Goal: Task Accomplishment & Management: Complete application form

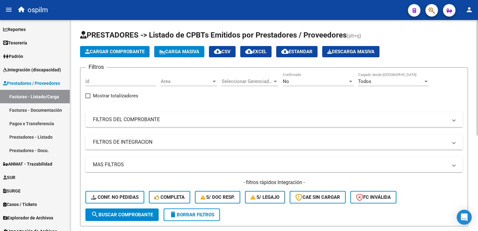
click at [105, 48] on button "Cargar Comprobante" at bounding box center [114, 51] width 69 height 11
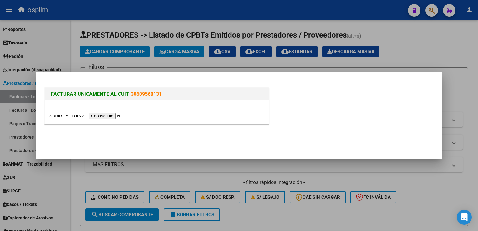
click at [107, 113] on input "file" at bounding box center [88, 116] width 79 height 7
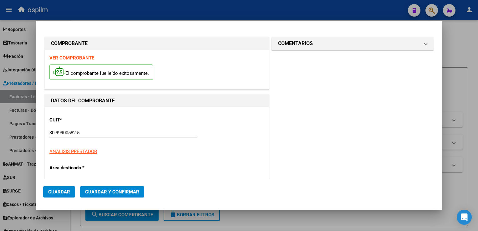
type input "2159"
type input "$ 5.265,00"
type input "[DATE]"
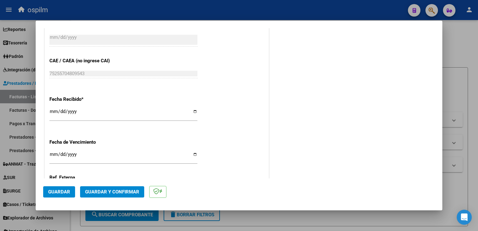
scroll to position [313, 0]
click at [50, 111] on input "[DATE]" at bounding box center [123, 114] width 148 height 10
type input "[DATE]"
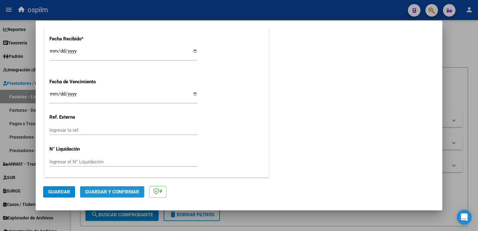
click at [120, 194] on span "Guardar y Confirmar" at bounding box center [112, 192] width 54 height 6
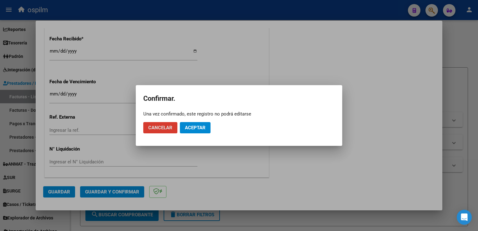
click at [196, 128] on span "Aceptar" at bounding box center [195, 128] width 21 height 6
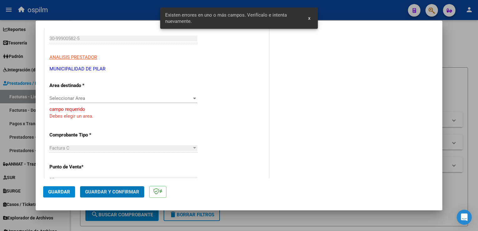
scroll to position [86, 0]
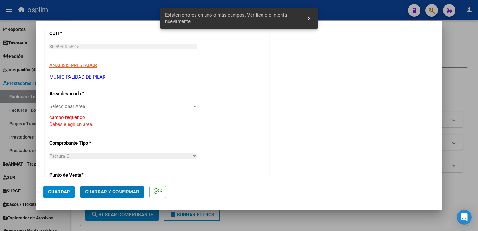
click at [121, 107] on span "Seleccionar Area" at bounding box center [120, 107] width 142 height 6
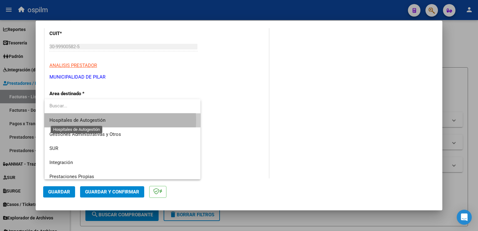
click at [104, 120] on span "Hospitales de Autogestión" at bounding box center [77, 120] width 56 height 6
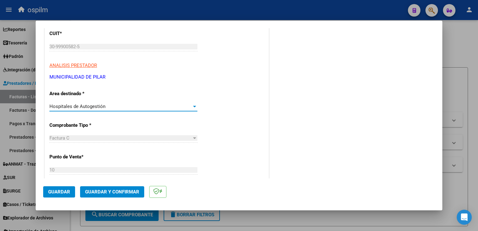
click at [107, 190] on span "Guardar y Confirmar" at bounding box center [112, 192] width 54 height 6
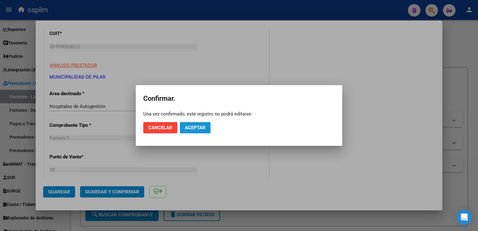
click at [204, 127] on span "Aceptar" at bounding box center [195, 128] width 21 height 6
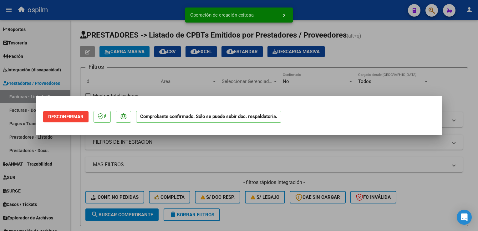
scroll to position [0, 0]
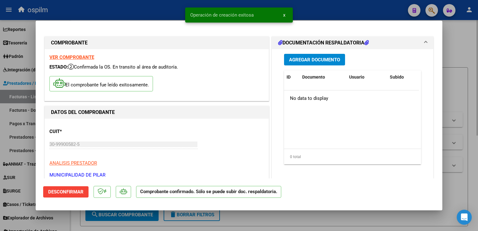
drag, startPoint x: 463, startPoint y: 54, endPoint x: 459, endPoint y: 54, distance: 3.8
click at [463, 54] on div at bounding box center [239, 115] width 478 height 231
type input "$ 0,00"
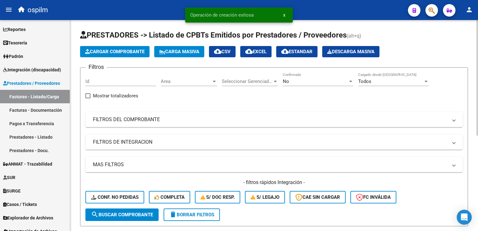
click at [116, 54] on button "Cargar Comprobante" at bounding box center [114, 51] width 69 height 11
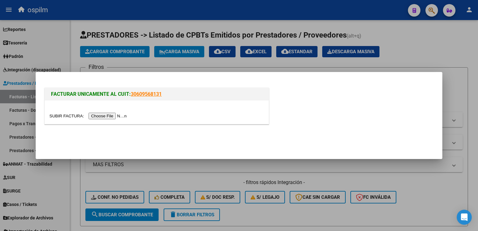
click at [103, 114] on input "file" at bounding box center [88, 116] width 79 height 7
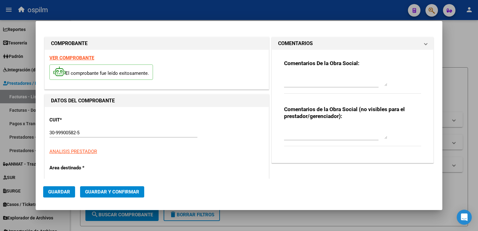
type input "2272"
type input "$ 25.255,00"
type input "[DATE]"
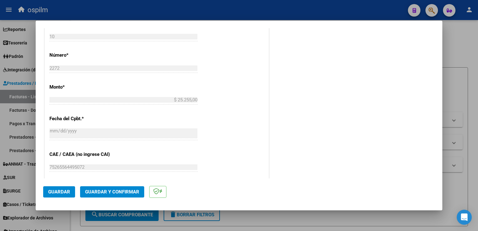
scroll to position [313, 0]
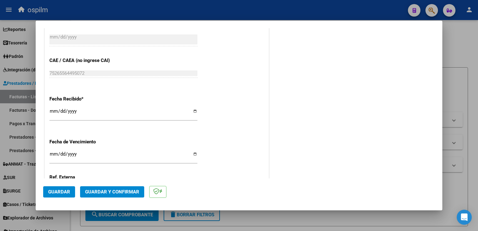
click at [56, 111] on input "[DATE]" at bounding box center [123, 114] width 148 height 10
type input "[DATE]"
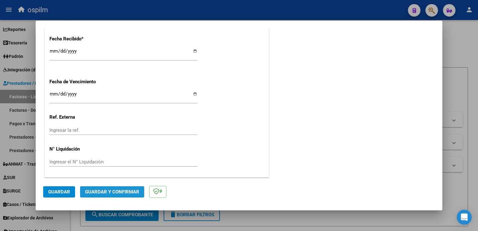
click at [122, 194] on span "Guardar y Confirmar" at bounding box center [112, 192] width 54 height 6
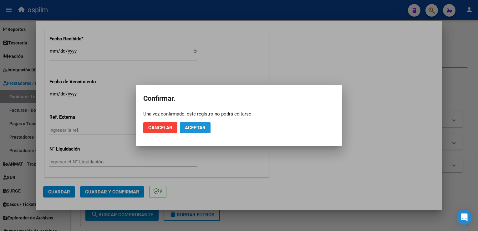
click at [198, 126] on span "Aceptar" at bounding box center [195, 128] width 21 height 6
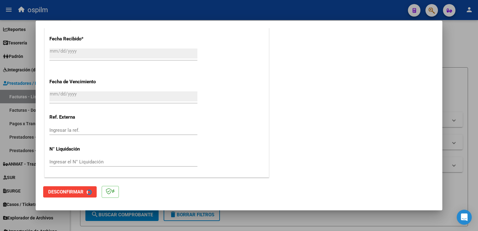
scroll to position [0, 0]
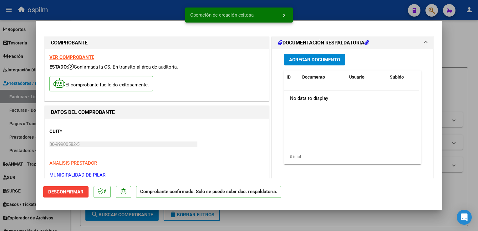
click at [285, 15] on button "x" at bounding box center [284, 14] width 12 height 11
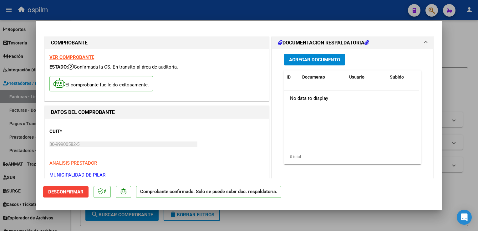
click at [463, 67] on div at bounding box center [239, 115] width 478 height 231
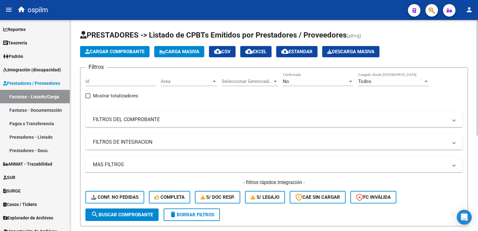
click at [114, 50] on span "Cargar Comprobante" at bounding box center [114, 52] width 59 height 6
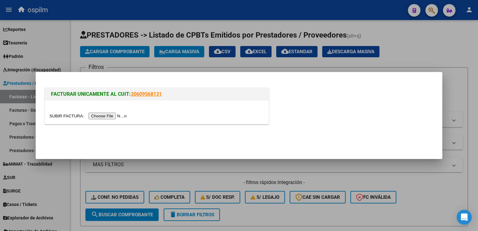
click at [111, 117] on input "file" at bounding box center [88, 116] width 79 height 7
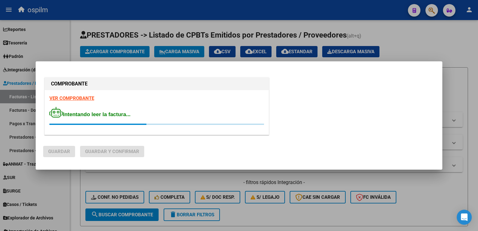
click at [74, 98] on strong "VER COMPROBANTE" at bounding box center [71, 98] width 45 height 6
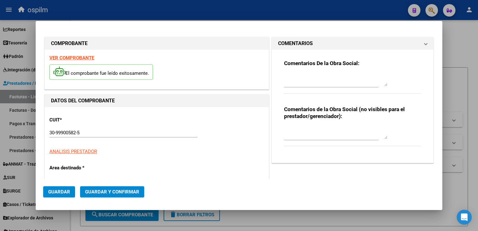
type input "2398"
type input "$ 40.570,00"
type input "[DATE]"
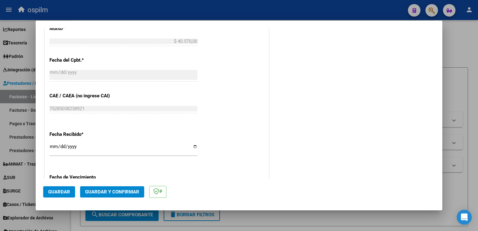
scroll to position [282, 0]
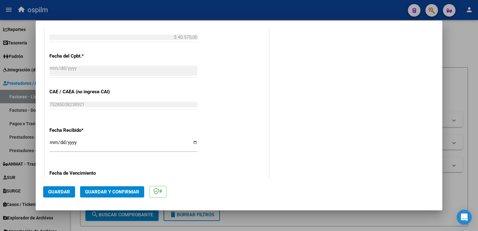
click at [54, 142] on input "[DATE]" at bounding box center [123, 145] width 148 height 10
type input "[DATE]"
click at [116, 191] on span "Guardar y Confirmar" at bounding box center [112, 192] width 54 height 6
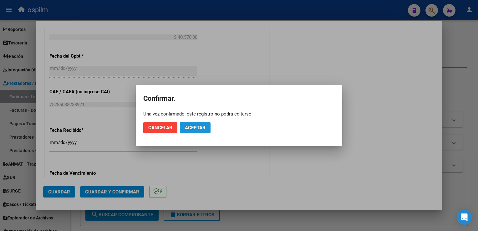
click at [202, 125] on span "Aceptar" at bounding box center [195, 128] width 21 height 6
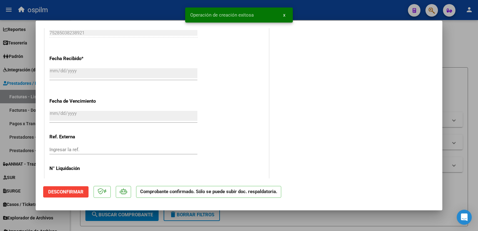
scroll to position [385, 0]
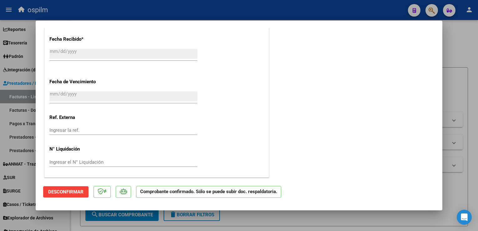
drag, startPoint x: 474, startPoint y: 82, endPoint x: 341, endPoint y: 113, distance: 136.9
click at [474, 82] on div at bounding box center [239, 115] width 478 height 231
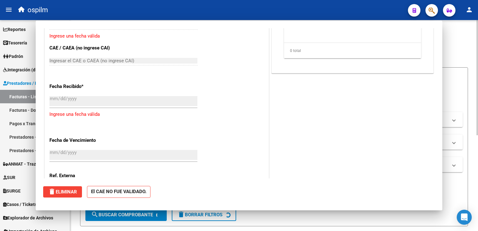
scroll to position [0, 0]
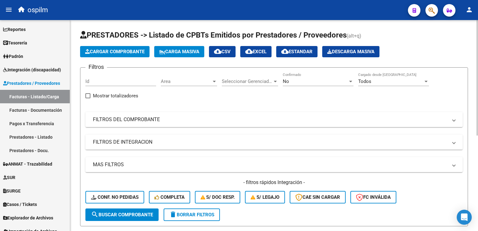
click at [115, 52] on span "Cargar Comprobante" at bounding box center [114, 52] width 59 height 6
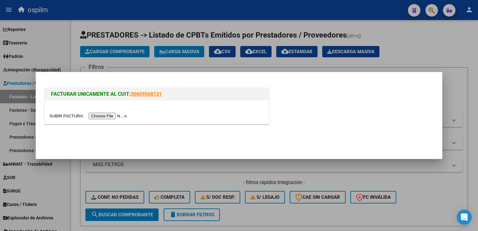
click at [104, 116] on input "file" at bounding box center [88, 116] width 79 height 7
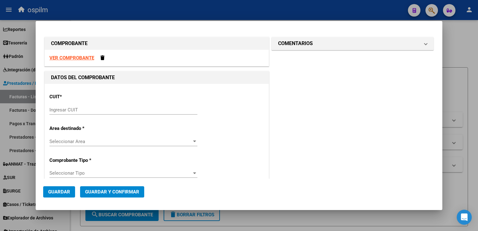
click at [74, 59] on strong "VER COMPROBANTE" at bounding box center [71, 58] width 45 height 6
click at [74, 111] on input "Ingresar CUIT" at bounding box center [123, 110] width 148 height 6
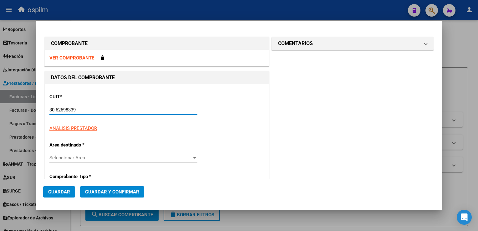
type input "30-62698339-8"
type input "134"
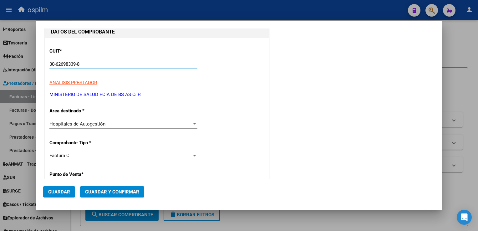
scroll to position [63, 0]
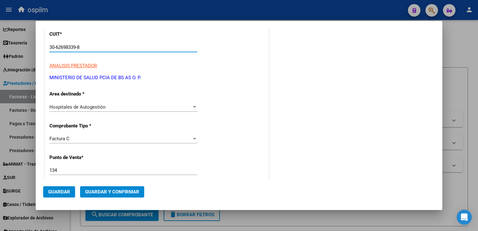
type input "30-62698339-8"
drag, startPoint x: 69, startPoint y: 168, endPoint x: 16, endPoint y: 147, distance: 56.7
click at [18, 148] on div "COMPROBANTE VER COMPROBANTE DATOS DEL COMPROBANTE CUIT * 30-62698339-8 Ingresar…" at bounding box center [239, 115] width 478 height 231
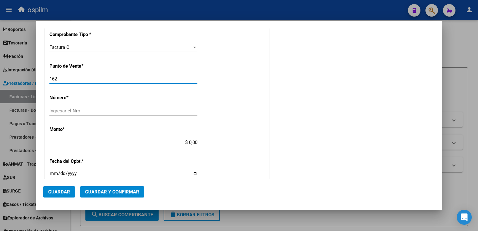
scroll to position [156, 0]
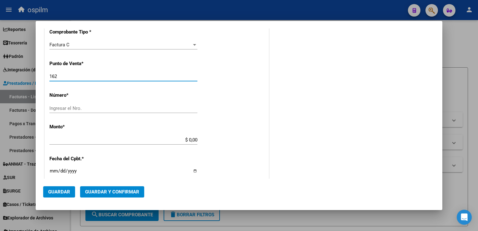
type input "162"
click at [96, 134] on div "CUIT * 30-62698339-8 Ingresar CUIT ANALISIS PRESTADOR MINISTERIO DE SALUD PCIA …" at bounding box center [157, 149] width 224 height 444
click at [92, 104] on div "Ingresar el Nro." at bounding box center [123, 108] width 148 height 9
type input "3376"
click at [257, 99] on div "CUIT * 30-62698339-8 Ingresar CUIT ANALISIS PRESTADOR MINISTERIO DE SALUD PCIA …" at bounding box center [157, 149] width 224 height 444
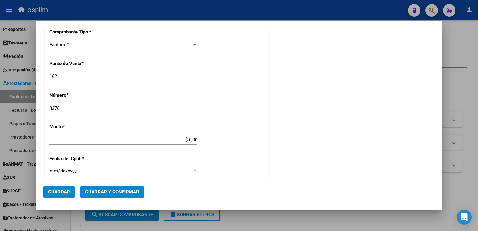
scroll to position [160, 0]
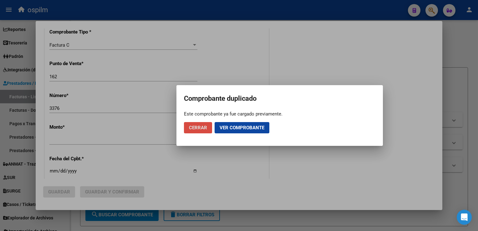
click at [199, 129] on span "Cerrar" at bounding box center [198, 128] width 18 height 6
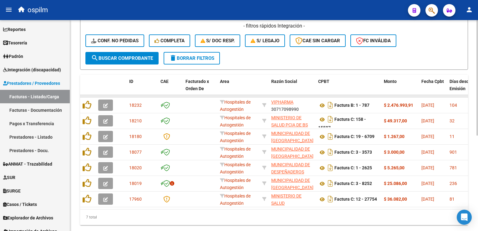
scroll to position [0, 0]
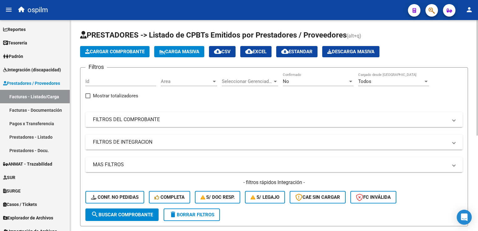
click at [112, 52] on span "Cargar Comprobante" at bounding box center [114, 52] width 59 height 6
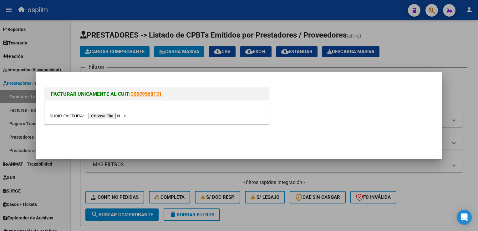
click at [107, 116] on input "file" at bounding box center [88, 116] width 79 height 7
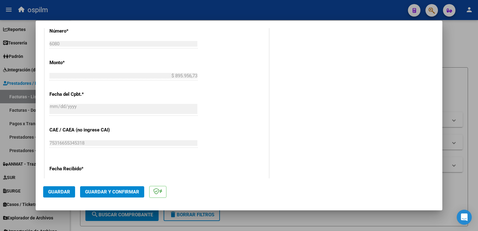
scroll to position [344, 0]
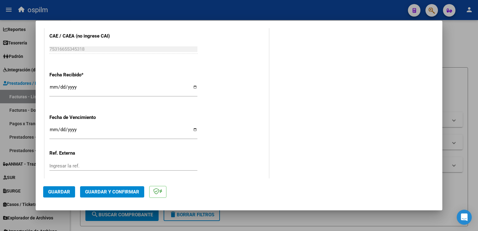
click at [50, 85] on input "[DATE]" at bounding box center [123, 89] width 148 height 10
type input "[DATE]"
click at [116, 192] on span "Guardar y Confirmar" at bounding box center [112, 192] width 54 height 6
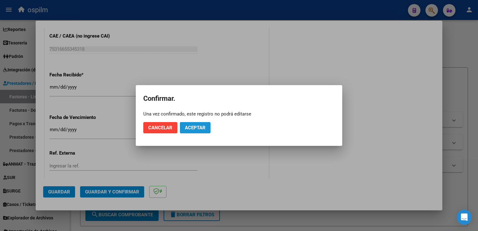
click at [196, 129] on span "Aceptar" at bounding box center [195, 128] width 21 height 6
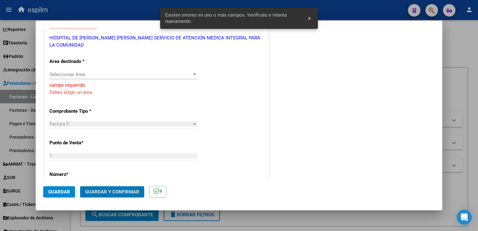
scroll to position [93, 0]
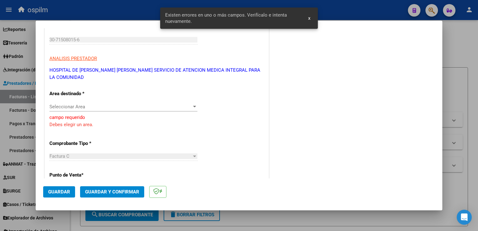
click at [105, 102] on div "Seleccionar Area Seleccionar Area" at bounding box center [123, 106] width 148 height 9
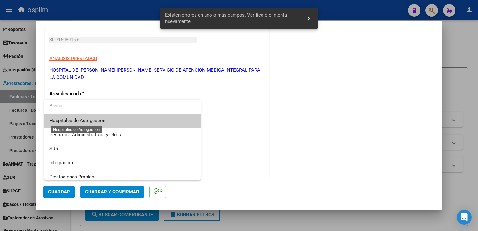
click at [92, 118] on span "Hospitales de Autogestión" at bounding box center [77, 121] width 56 height 6
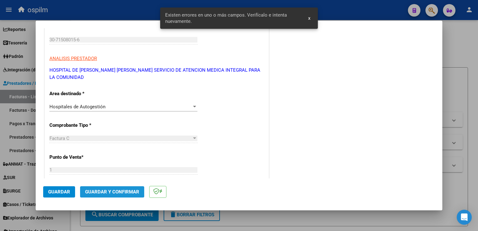
click at [108, 191] on span "Guardar y Confirmar" at bounding box center [112, 192] width 54 height 6
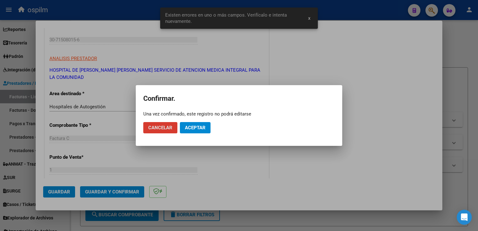
click at [193, 131] on button "Aceptar" at bounding box center [195, 127] width 31 height 11
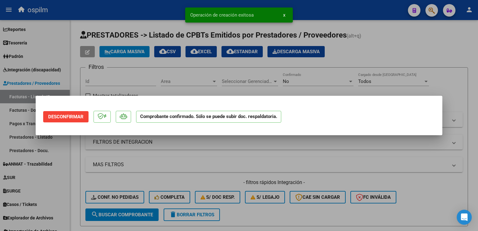
scroll to position [0, 0]
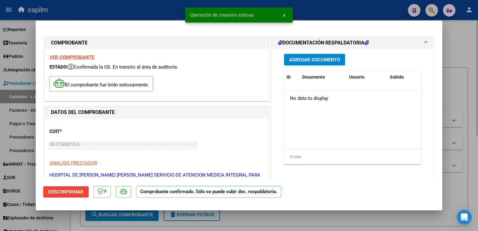
drag, startPoint x: 467, startPoint y: 101, endPoint x: 459, endPoint y: 108, distance: 10.6
click at [467, 101] on div at bounding box center [239, 115] width 478 height 231
type input "$ 0,00"
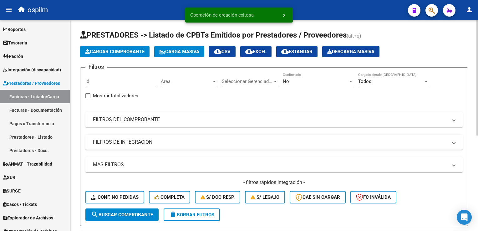
click at [114, 52] on span "Cargar Comprobante" at bounding box center [114, 52] width 59 height 6
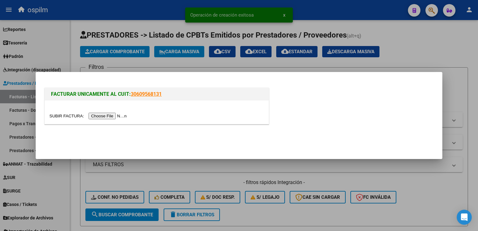
click at [96, 116] on input "file" at bounding box center [88, 116] width 79 height 7
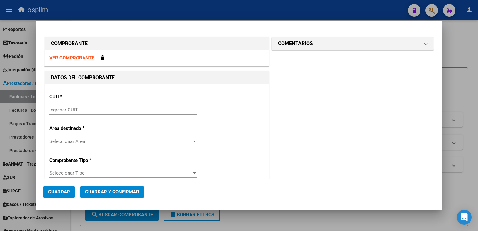
click at [84, 56] on strong "VER COMPROBANTE" at bounding box center [71, 58] width 45 height 6
drag, startPoint x: 100, startPoint y: 106, endPoint x: 101, endPoint y: 102, distance: 4.1
click at [100, 103] on div "CUIT * Ingresar CUIT" at bounding box center [156, 105] width 215 height 32
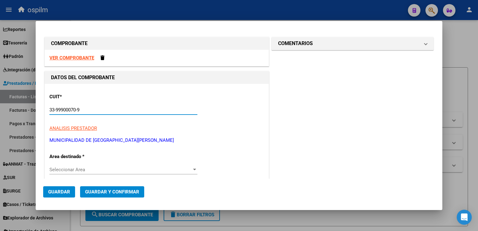
type input "33-99900070-9"
click at [114, 170] on span "Seleccionar Area" at bounding box center [120, 170] width 142 height 6
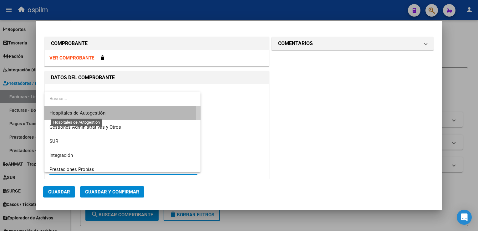
click at [92, 114] on span "Hospitales de Autogestión" at bounding box center [77, 113] width 56 height 6
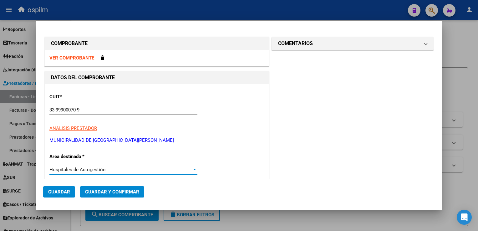
scroll to position [63, 0]
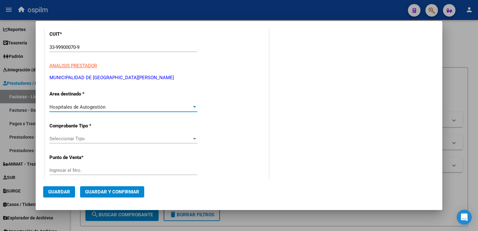
click at [79, 134] on div "Seleccionar Tipo Seleccionar Tipo" at bounding box center [123, 138] width 148 height 9
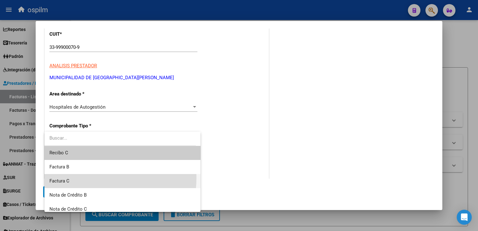
click at [63, 176] on span "Factura C" at bounding box center [122, 181] width 146 height 14
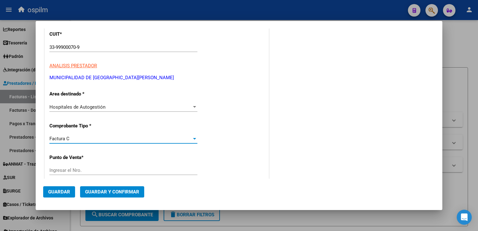
click at [71, 168] on input "Ingresar el Nro." at bounding box center [123, 170] width 148 height 6
type input "0006"
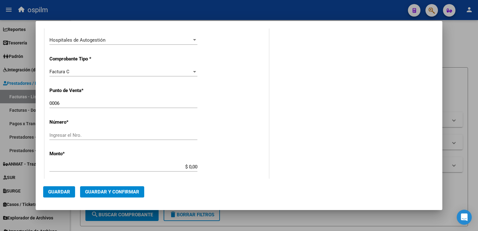
scroll to position [156, 0]
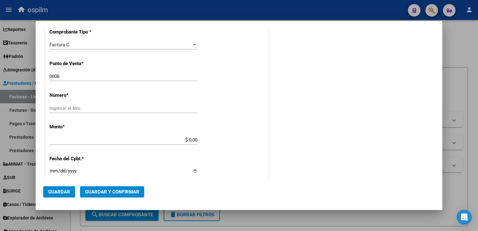
click at [103, 111] on div "Ingresar el Nro." at bounding box center [123, 108] width 148 height 9
click at [104, 108] on input "Ingresar el Nro." at bounding box center [123, 108] width 148 height 6
type input "32106"
click at [257, 153] on div "CUIT * 33-99900070-9 Ingresar CUIT ANALISIS PRESTADOR MUNICIPALIDAD DE [GEOGRAP…" at bounding box center [157, 149] width 224 height 444
type input "$ 58.917,00"
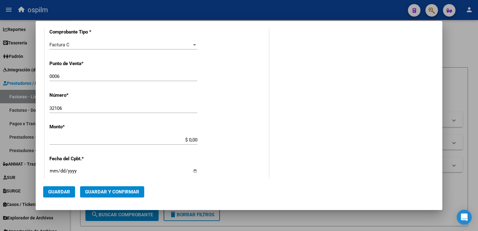
type input "[DATE]"
type input "75189319659398"
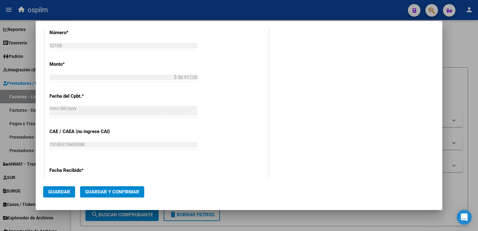
scroll to position [313, 0]
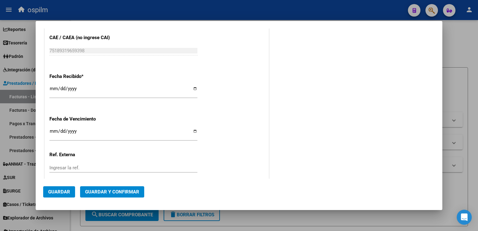
click at [53, 90] on input "[DATE]" at bounding box center [123, 91] width 148 height 10
type input "[DATE]"
click at [93, 192] on span "Guardar y Confirmar" at bounding box center [112, 192] width 54 height 6
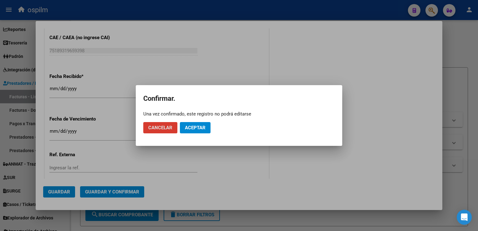
click at [199, 130] on span "Aceptar" at bounding box center [195, 128] width 21 height 6
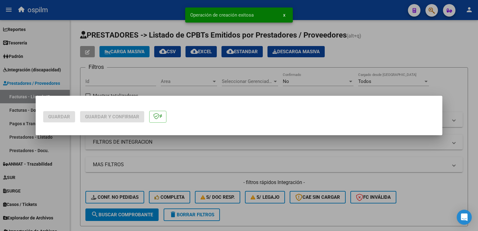
scroll to position [0, 0]
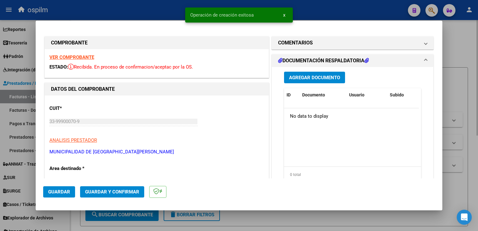
click at [472, 87] on div at bounding box center [239, 115] width 478 height 231
type input "$ 0,00"
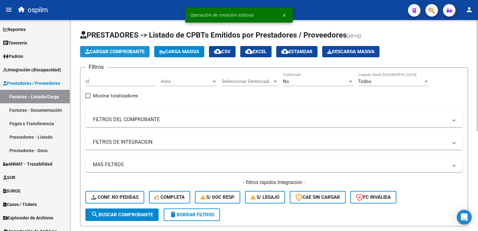
click at [117, 53] on span "Cargar Comprobante" at bounding box center [114, 52] width 59 height 6
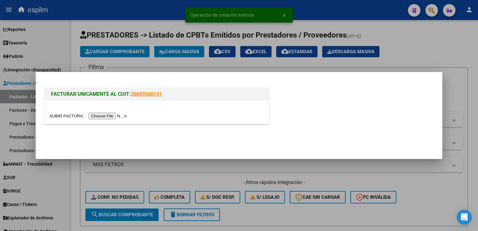
click at [103, 116] on input "file" at bounding box center [88, 116] width 79 height 7
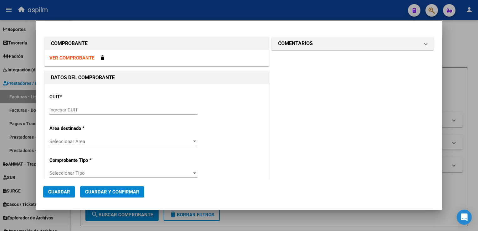
click at [99, 107] on input "Ingresar CUIT" at bounding box center [123, 110] width 148 height 6
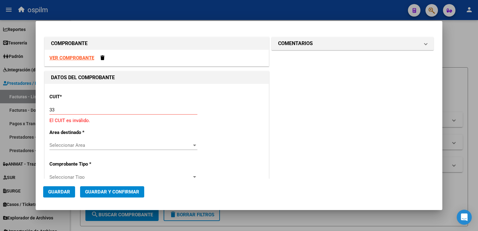
click at [56, 55] on strong "VER COMPROBANTE" at bounding box center [71, 58] width 45 height 6
click at [71, 112] on input "33" at bounding box center [123, 110] width 148 height 6
type input "33-99900070-9"
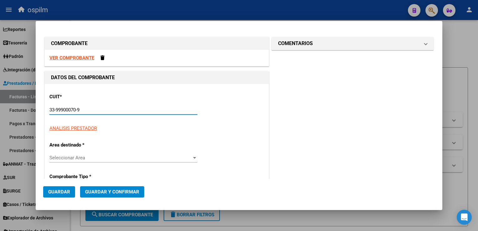
type input "6"
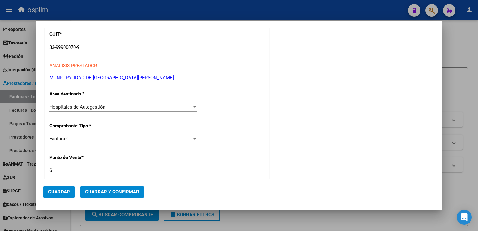
scroll to position [94, 0]
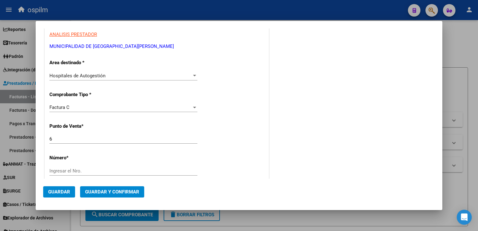
type input "33-99900070-9"
click at [67, 173] on input "Ingresar el Nro." at bounding box center [123, 171] width 148 height 6
type input "32160"
click at [210, 173] on div "CUIT * 33-99900070-9 Ingresar CUIT ANALISIS PRESTADOR MUNICIPALIDAD DE [GEOGRAP…" at bounding box center [157, 212] width 224 height 444
type input "$ 119.950,00"
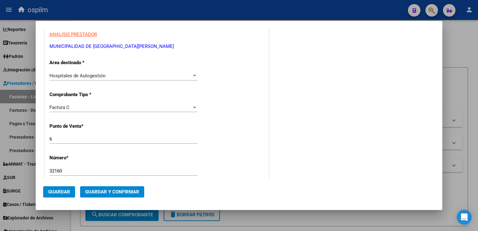
type input "[DATE]"
type input "75259850879062"
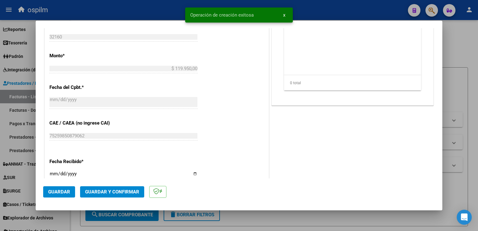
scroll to position [250, 0]
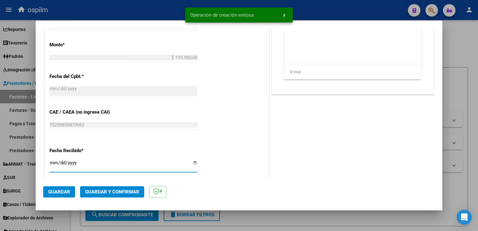
click at [55, 161] on input "[DATE]" at bounding box center [123, 165] width 148 height 10
type input "[DATE]"
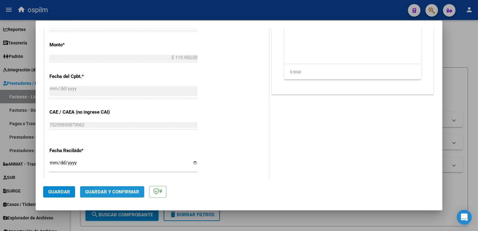
click at [112, 189] on span "Guardar y Confirmar" at bounding box center [112, 192] width 54 height 6
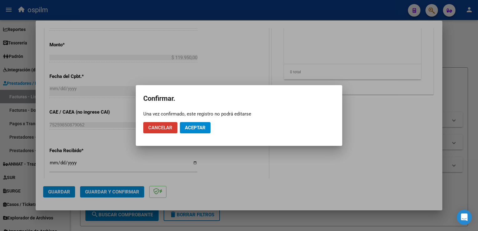
click at [198, 124] on button "Aceptar" at bounding box center [195, 127] width 31 height 11
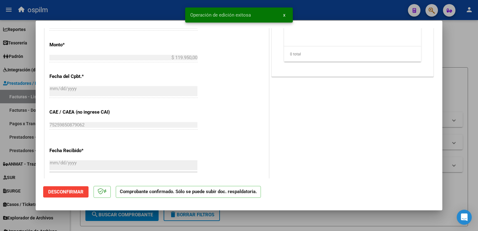
click at [465, 61] on div at bounding box center [239, 115] width 478 height 231
type input "$ 0,00"
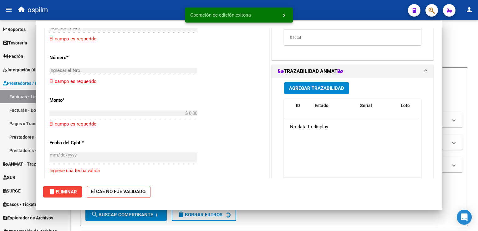
scroll to position [295, 0]
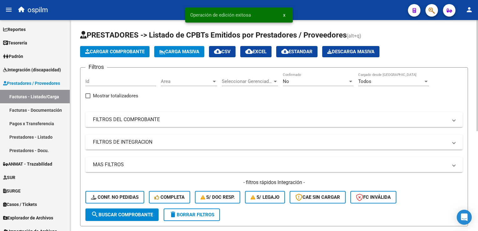
click at [123, 58] on app-list-header "PRESTADORES -> Listado de CPBTs Emitidos por Prestadores / Proveedores (alt+q) …" at bounding box center [274, 128] width 388 height 196
click at [123, 55] on button "Cargar Comprobante" at bounding box center [114, 51] width 69 height 11
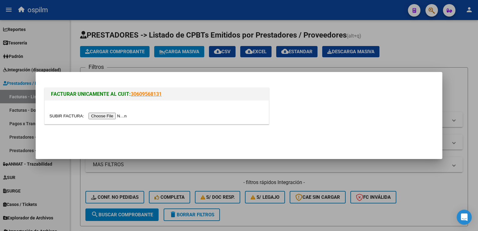
click at [97, 116] on input "file" at bounding box center [88, 116] width 79 height 7
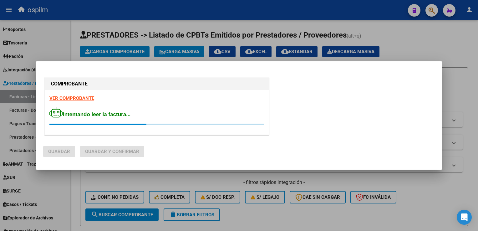
click at [145, 6] on div at bounding box center [239, 115] width 478 height 231
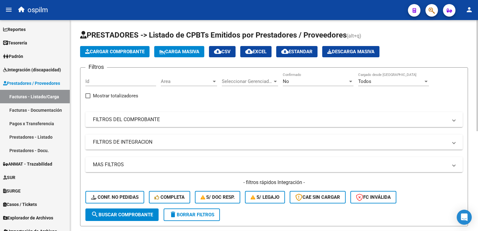
click at [129, 61] on app-list-header "PRESTADORES -> Listado de CPBTs Emitidos por Prestadores / Proveedores (alt+q) …" at bounding box center [274, 128] width 388 height 196
click at [130, 54] on span "Cargar Comprobante" at bounding box center [114, 52] width 59 height 6
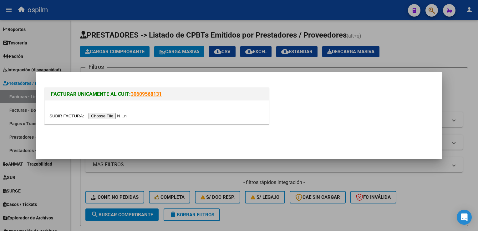
click at [101, 117] on input "file" at bounding box center [88, 116] width 79 height 7
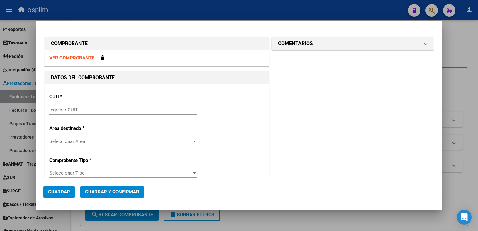
click at [63, 58] on strong "VER COMPROBANTE" at bounding box center [71, 58] width 45 height 6
click at [66, 107] on input "Ingresar CUIT" at bounding box center [123, 110] width 148 height 6
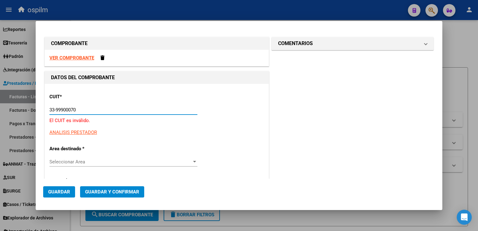
type input "33-99900070-9"
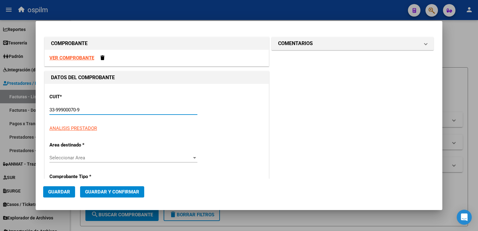
type input "6"
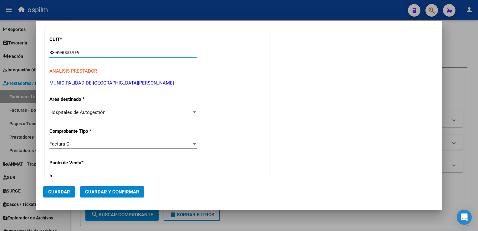
scroll to position [94, 0]
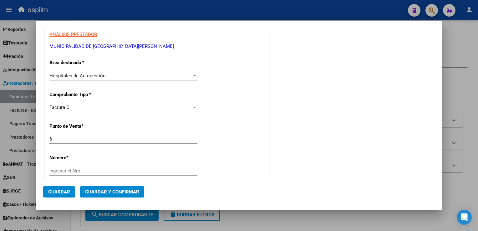
type input "33-99900070-9"
click at [84, 167] on div "Ingresar el Nro." at bounding box center [123, 170] width 148 height 9
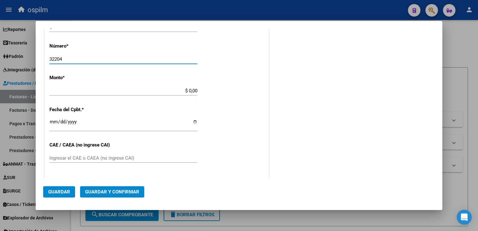
scroll to position [219, 0]
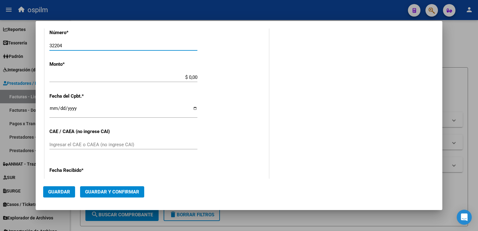
type input "32204"
click at [243, 58] on div "CUIT * 33-99900070-9 Ingresar CUIT ANALISIS PRESTADOR MUNICIPALIDAD DE [GEOGRAP…" at bounding box center [157, 87] width 224 height 444
type input "$ 89.221,00"
type input "[DATE]"
type input "75269973223200"
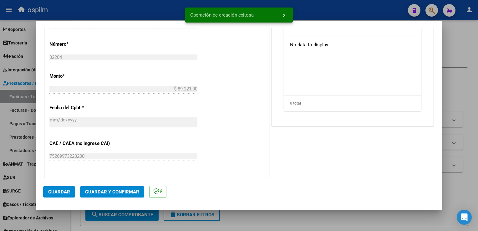
scroll to position [282, 0]
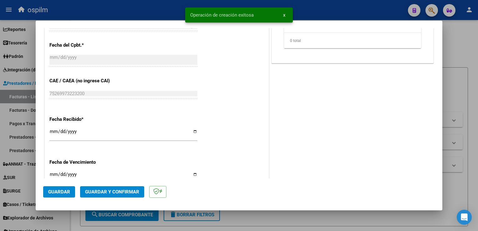
click at [48, 132] on div "CUIT * 33-99900070-9 Ingresar CUIT ANALISIS PRESTADOR MUNICIPALIDAD DE [GEOGRAP…" at bounding box center [157, 36] width 224 height 444
click at [52, 133] on input "[DATE]" at bounding box center [123, 134] width 148 height 10
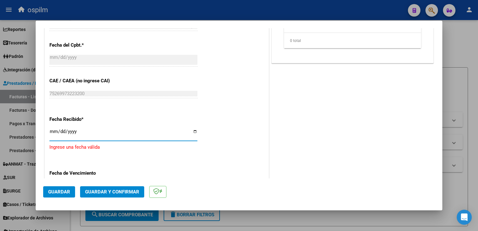
type input "[DATE]"
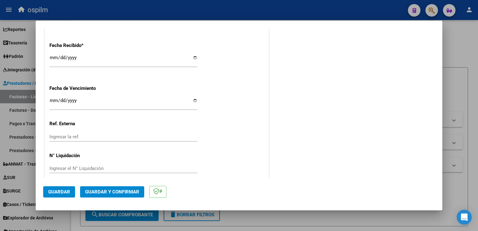
scroll to position [362, 0]
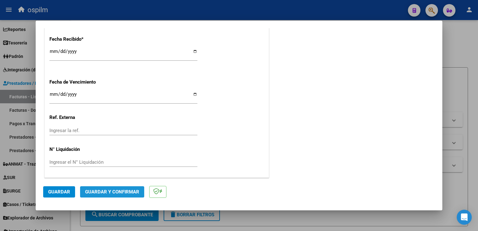
click at [113, 192] on span "Guardar y Confirmar" at bounding box center [112, 192] width 54 height 6
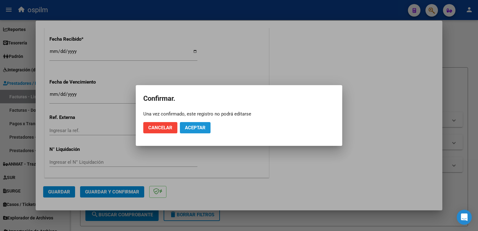
click at [195, 131] on button "Aceptar" at bounding box center [195, 127] width 31 height 11
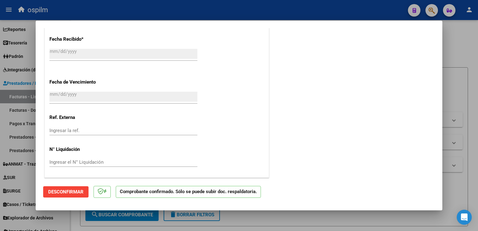
click at [455, 59] on div at bounding box center [239, 115] width 478 height 231
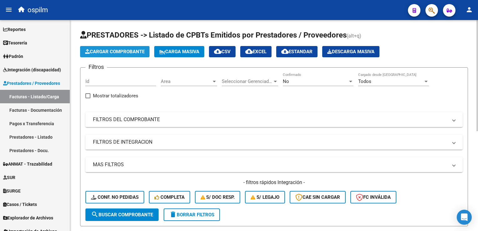
click at [116, 53] on span "Cargar Comprobante" at bounding box center [114, 52] width 59 height 6
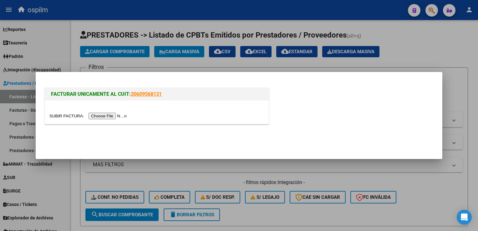
click at [109, 116] on input "file" at bounding box center [88, 116] width 79 height 7
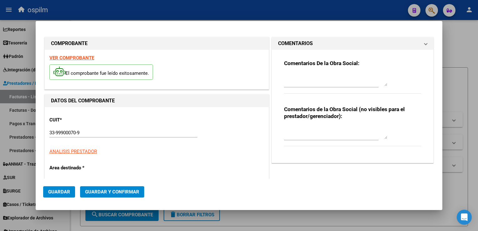
type input "32238"
type input "$ 23.518,00"
type input "[DATE]"
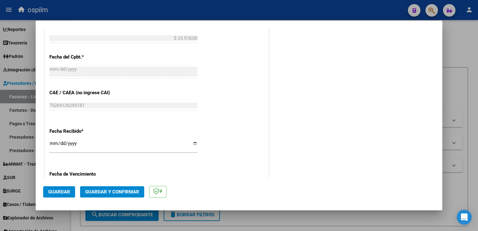
scroll to position [313, 0]
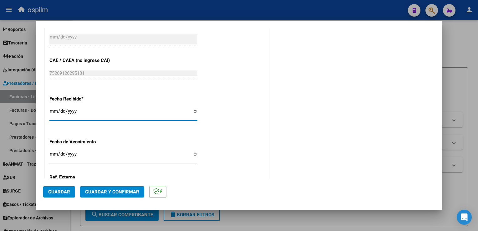
click at [50, 112] on input "[DATE]" at bounding box center [123, 114] width 148 height 10
type input "[DATE]"
click at [100, 194] on span "Guardar y Confirmar" at bounding box center [112, 192] width 54 height 6
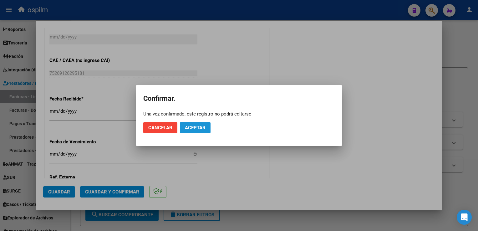
drag, startPoint x: 208, startPoint y: 123, endPoint x: 199, endPoint y: 129, distance: 10.9
click at [206, 124] on button "Aceptar" at bounding box center [195, 127] width 31 height 11
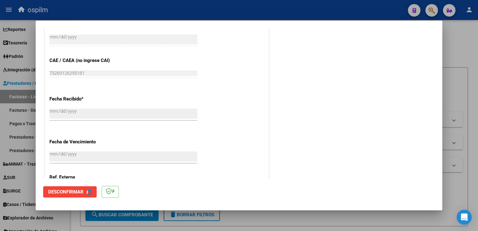
click at [199, 129] on div "CUIT * 33-99900070-9 Ingresar CUIT ANALISIS PRESTADOR MUNICIPALIDAD DE [GEOGRAP…" at bounding box center [157, 16] width 224 height 444
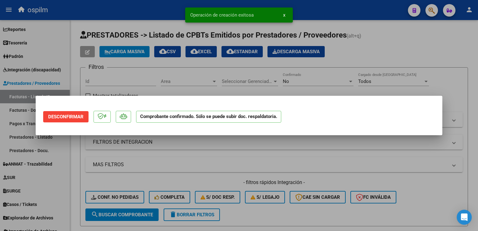
scroll to position [0, 0]
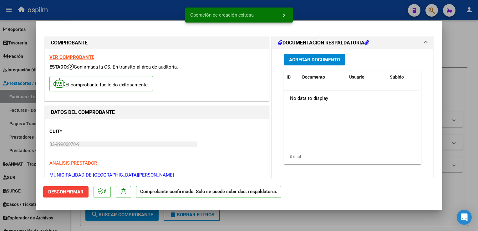
click at [473, 124] on div at bounding box center [239, 115] width 478 height 231
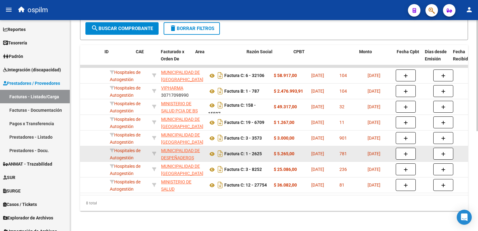
scroll to position [0, 25]
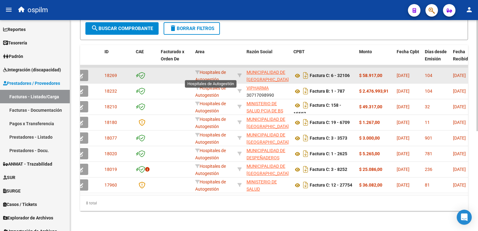
click at [207, 73] on span "Hospitales de Autogestión" at bounding box center [210, 76] width 31 height 12
click at [82, 73] on span "button" at bounding box center [81, 76] width 5 height 6
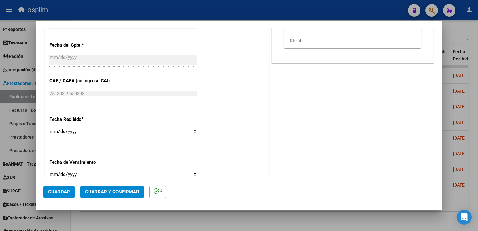
scroll to position [313, 0]
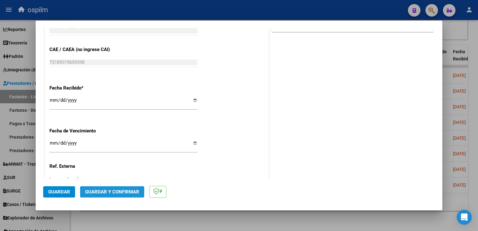
click at [108, 192] on span "Guardar y Confirmar" at bounding box center [112, 192] width 54 height 6
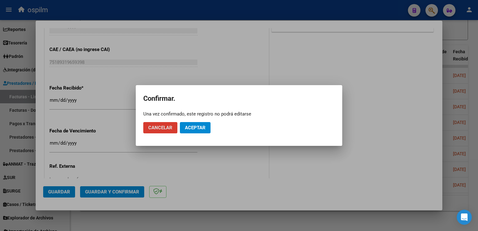
click at [200, 130] on button "Aceptar" at bounding box center [195, 127] width 31 height 11
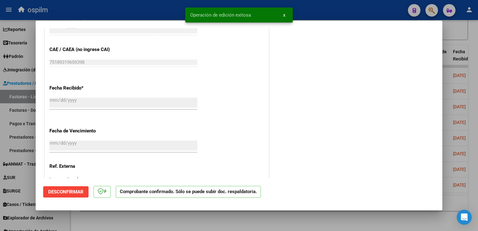
click at [472, 102] on div at bounding box center [239, 115] width 478 height 231
type input "$ 0,00"
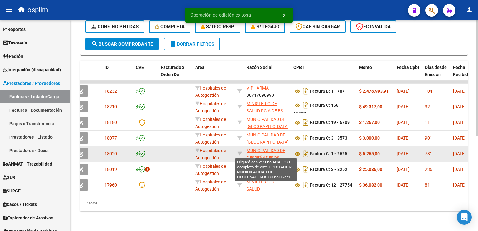
scroll to position [174, 0]
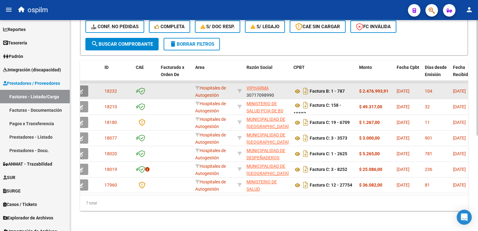
click at [84, 85] on button "button" at bounding box center [81, 90] width 15 height 11
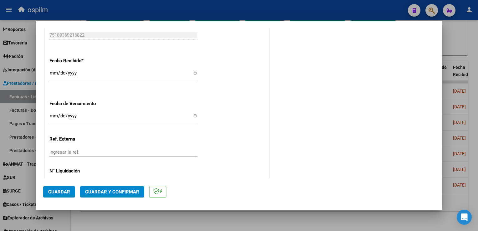
scroll to position [362, 0]
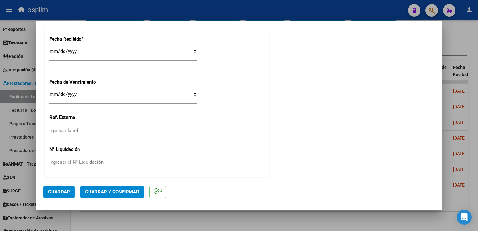
click at [103, 195] on button "Guardar y Confirmar" at bounding box center [112, 191] width 64 height 11
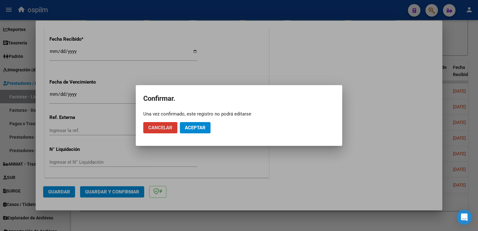
click at [190, 132] on button "Aceptar" at bounding box center [195, 127] width 31 height 11
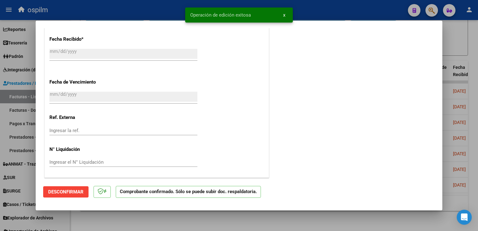
click at [478, 112] on html "menu ospilm person Firma Express Reportes SUR Expedientes Internos Movimiento d…" at bounding box center [239, 115] width 478 height 231
click at [473, 91] on div at bounding box center [239, 115] width 478 height 231
type input "$ 0,00"
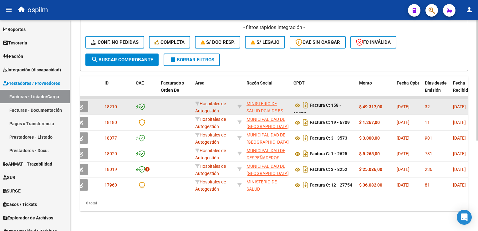
scroll to position [158, 0]
click at [84, 101] on button "button" at bounding box center [81, 106] width 15 height 11
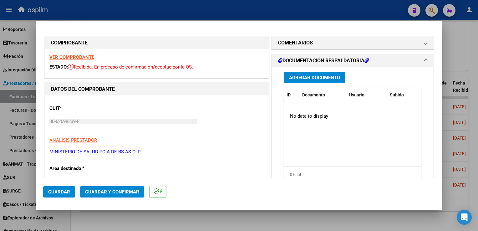
click at [83, 56] on strong "VER COMPROBANTE" at bounding box center [71, 57] width 45 height 6
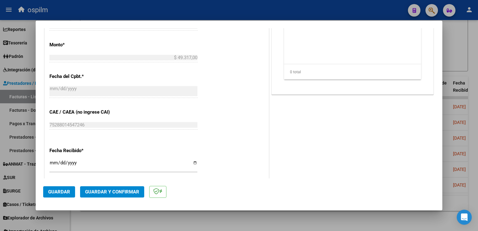
scroll to position [313, 0]
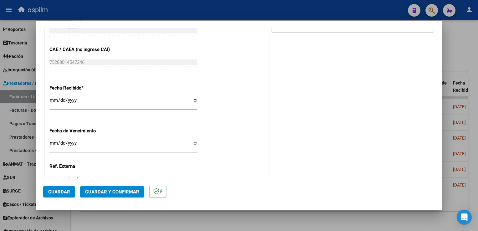
click at [96, 188] on button "Guardar y Confirmar" at bounding box center [112, 191] width 64 height 11
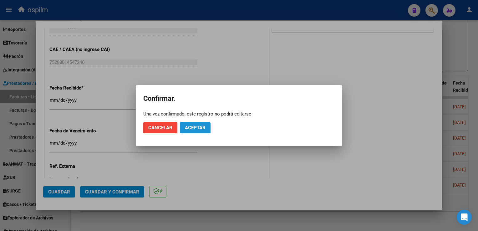
click at [195, 133] on button "Aceptar" at bounding box center [195, 127] width 31 height 11
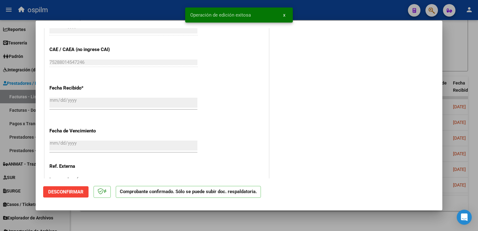
click at [478, 109] on html "menu ospilm person Firma Express Reportes SUR Expedientes Internos Movimiento d…" at bounding box center [239, 115] width 478 height 231
click at [477, 109] on div at bounding box center [239, 115] width 478 height 231
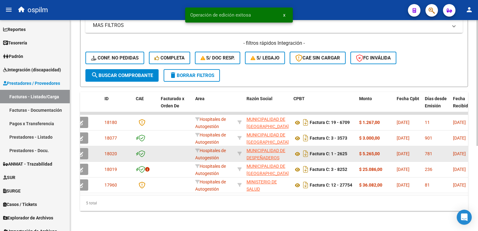
scroll to position [143, 0]
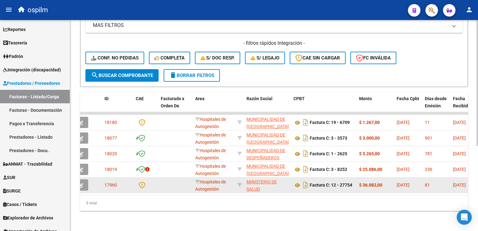
click at [81, 183] on icon "button" at bounding box center [81, 185] width 5 height 5
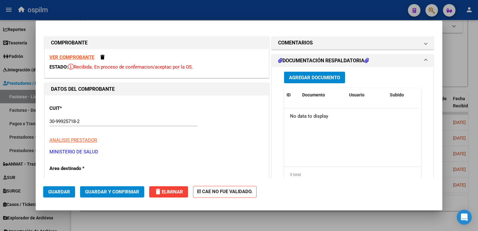
click at [67, 57] on strong "VER COMPROBANTE" at bounding box center [71, 57] width 45 height 6
click at [467, 74] on div at bounding box center [239, 115] width 478 height 231
type input "$ 0,00"
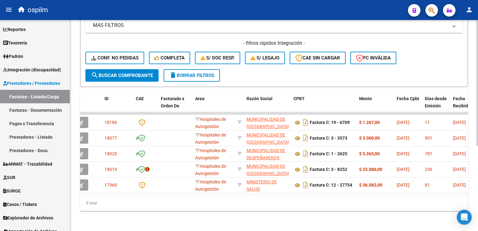
scroll to position [0, 0]
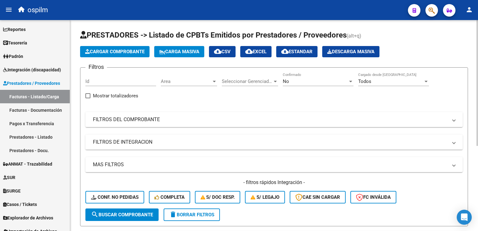
click at [296, 80] on div "No" at bounding box center [315, 82] width 65 height 6
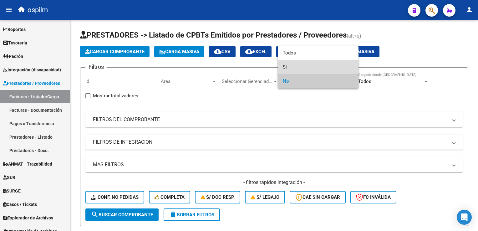
click at [293, 63] on span "Si" at bounding box center [318, 67] width 71 height 14
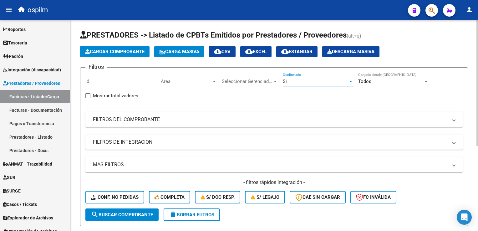
click at [395, 81] on div "Todos" at bounding box center [390, 82] width 65 height 6
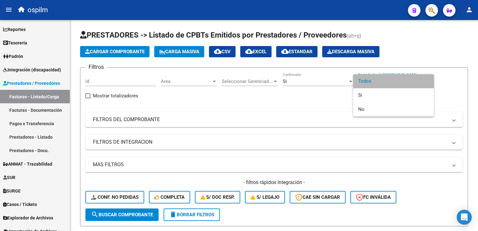
click at [382, 85] on span "Todos" at bounding box center [393, 81] width 71 height 14
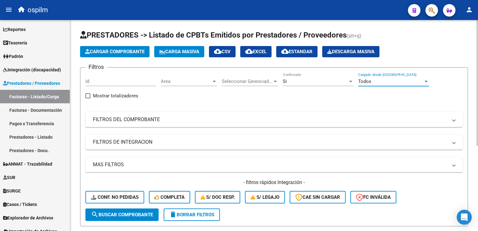
click at [241, 79] on span "Seleccionar Gerenciador" at bounding box center [247, 82] width 51 height 6
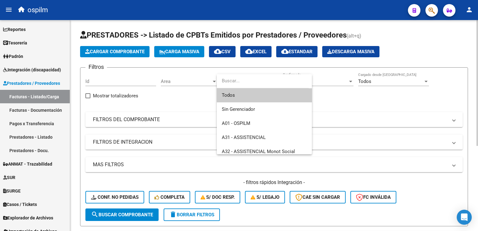
click at [241, 79] on input "dropdown search" at bounding box center [263, 81] width 92 height 14
click at [363, 122] on div at bounding box center [239, 115] width 478 height 231
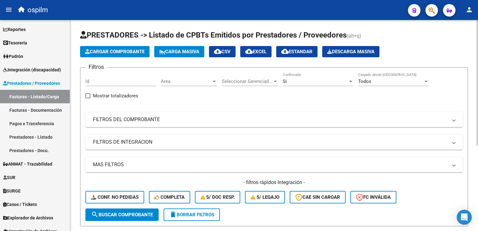
click at [104, 165] on mat-panel-title "MAS FILTROS" at bounding box center [270, 164] width 355 height 7
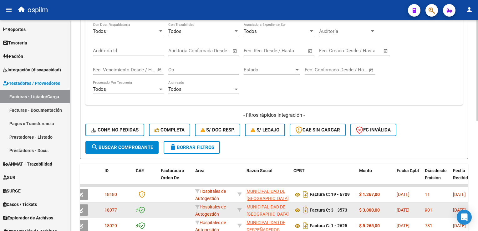
scroll to position [156, 0]
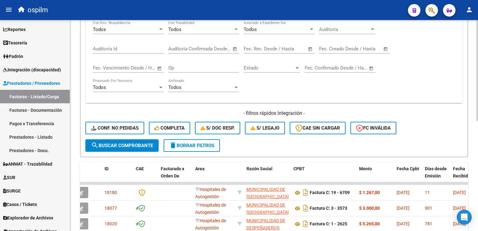
click at [137, 146] on span "search Buscar Comprobante" at bounding box center [122, 146] width 62 height 6
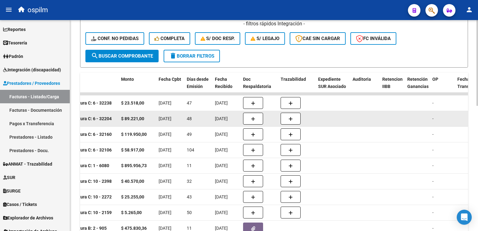
scroll to position [245, 0]
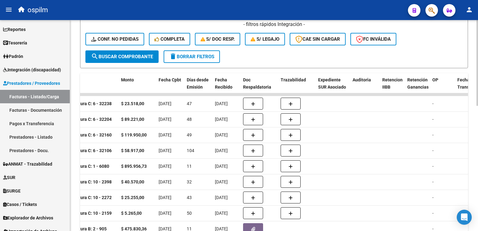
click at [457, 31] on div "- filtros rápidos Integración - Conf. no pedidas Completa S/ Doc Resp. S/ legaj…" at bounding box center [273, 35] width 377 height 29
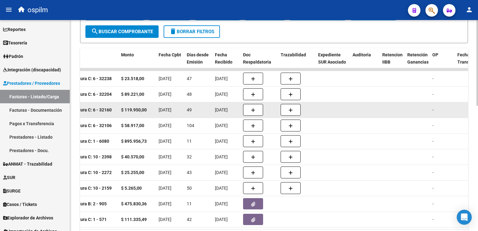
scroll to position [308, 0]
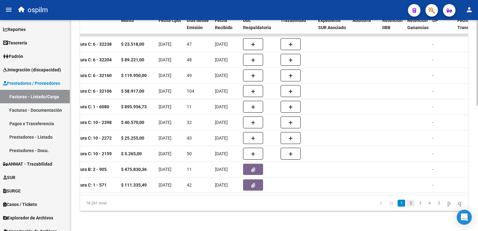
click at [407, 201] on link "2" at bounding box center [411, 203] width 8 height 7
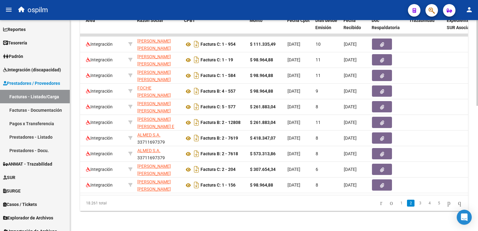
scroll to position [0, 123]
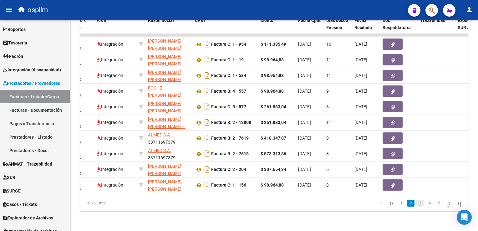
click at [416, 202] on link "3" at bounding box center [420, 203] width 8 height 7
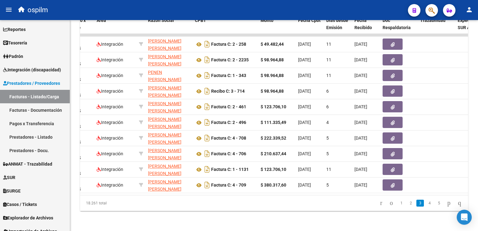
click at [427, 204] on li "4" at bounding box center [429, 203] width 9 height 11
click at [426, 204] on link "4" at bounding box center [430, 203] width 8 height 7
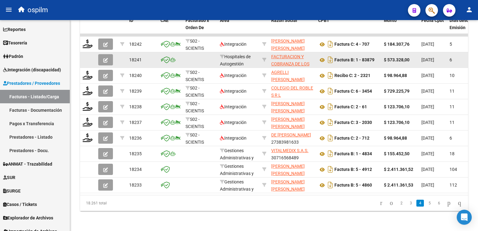
scroll to position [183, 0]
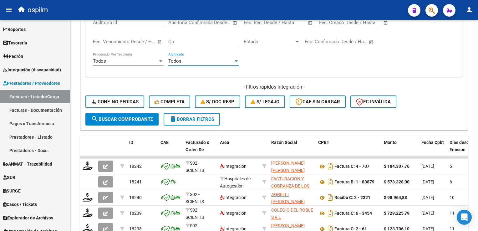
click at [191, 61] on div "Todos" at bounding box center [200, 61] width 65 height 6
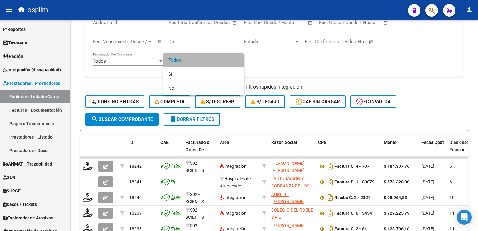
click at [191, 61] on span "Todos" at bounding box center [203, 60] width 71 height 14
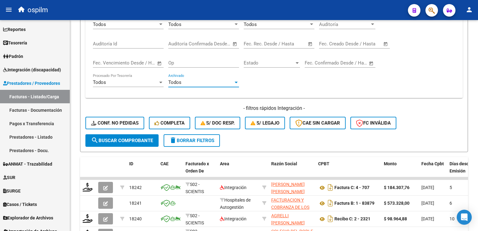
scroll to position [151, 0]
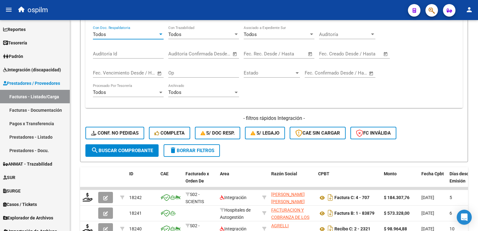
click at [141, 36] on div "Todos" at bounding box center [125, 35] width 65 height 6
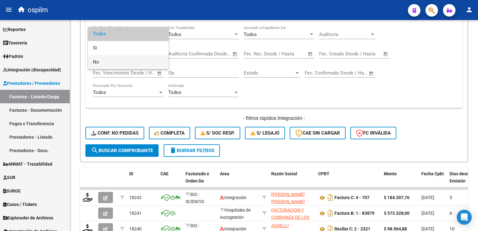
click at [127, 66] on span "No" at bounding box center [128, 62] width 71 height 14
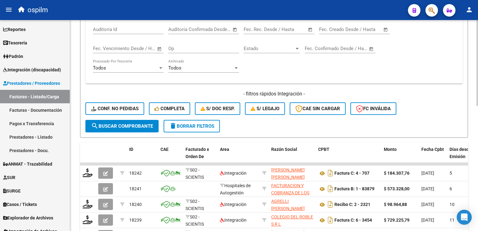
scroll to position [214, 0]
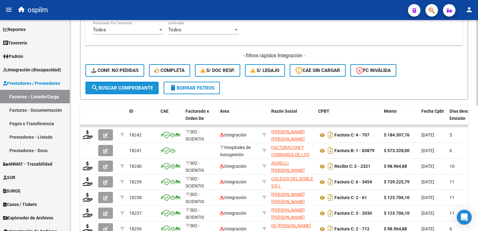
click at [138, 86] on span "search Buscar Comprobante" at bounding box center [122, 88] width 62 height 6
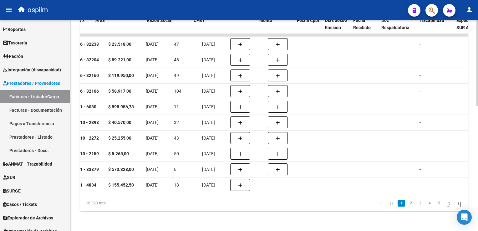
scroll to position [0, 124]
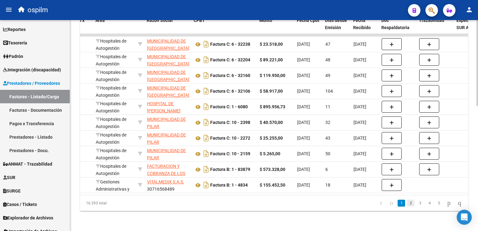
click at [407, 204] on link "2" at bounding box center [411, 203] width 8 height 7
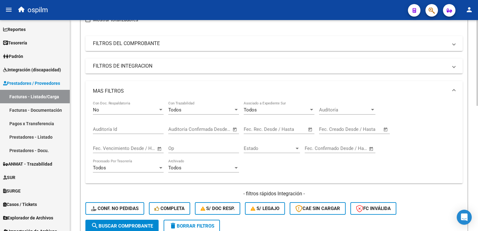
scroll to position [0, 0]
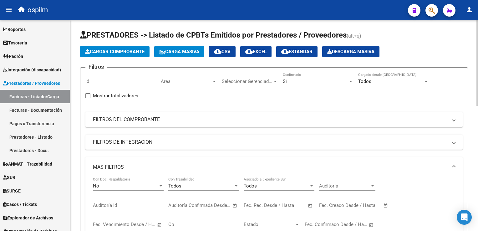
click at [124, 53] on span "Cargar Comprobante" at bounding box center [114, 52] width 59 height 6
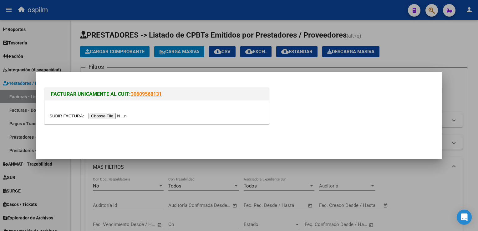
click at [108, 115] on input "file" at bounding box center [88, 116] width 79 height 7
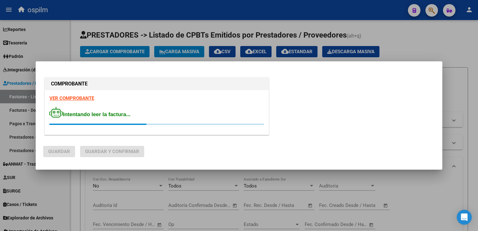
click at [159, 8] on div at bounding box center [239, 115] width 478 height 231
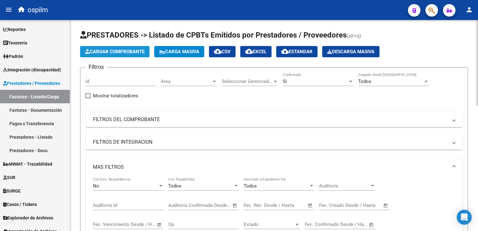
click at [116, 52] on span "Cargar Comprobante" at bounding box center [114, 52] width 59 height 6
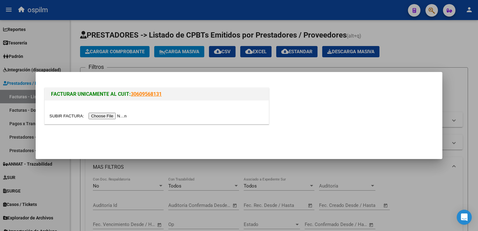
drag, startPoint x: 108, startPoint y: 123, endPoint x: 104, endPoint y: 118, distance: 6.1
click at [106, 121] on div at bounding box center [157, 111] width 224 height 23
click at [104, 117] on input "file" at bounding box center [88, 116] width 79 height 7
click at [105, 116] on input "file" at bounding box center [88, 116] width 79 height 7
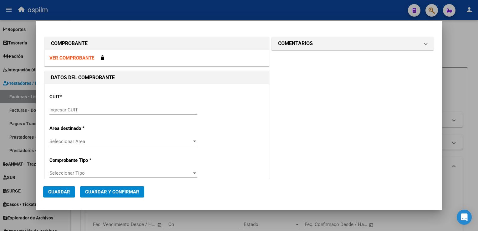
click at [74, 56] on strong "VER COMPROBANTE" at bounding box center [71, 58] width 45 height 6
click at [102, 109] on input "Ingresar CUIT" at bounding box center [123, 110] width 148 height 6
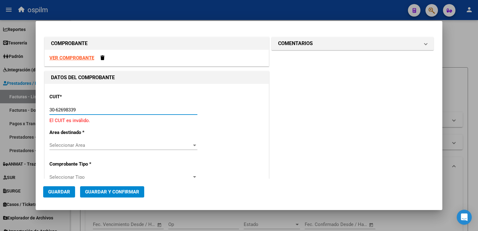
type input "30-62698339-8"
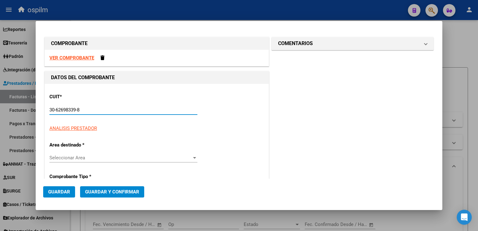
type input "134"
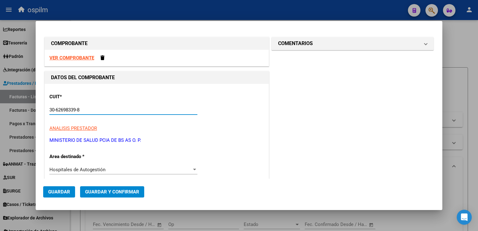
type input "30-62698339-8"
click at [111, 170] on div "Hospitales de Autogestión" at bounding box center [120, 170] width 142 height 6
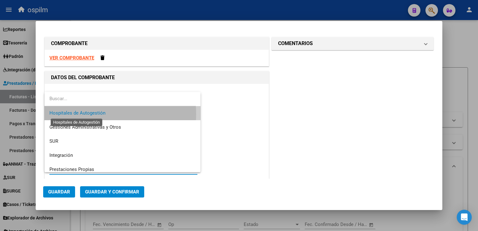
click at [104, 114] on span "Hospitales de Autogestión" at bounding box center [77, 113] width 56 height 6
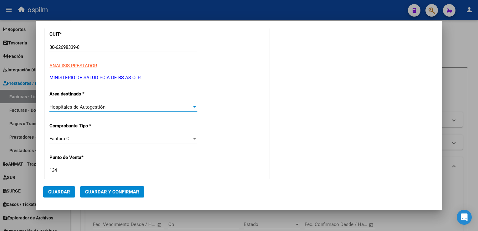
scroll to position [94, 0]
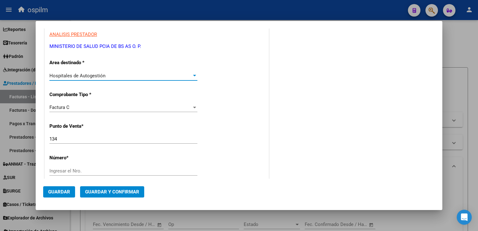
click at [0, 135] on html "menu ospilm person Firma Express Reportes SUR Expedientes Internos Movimiento d…" at bounding box center [239, 115] width 478 height 231
click at [90, 138] on input "134" at bounding box center [123, 139] width 148 height 6
drag, startPoint x: 72, startPoint y: 140, endPoint x: 27, endPoint y: 137, distance: 45.8
click at [27, 137] on div "COMPROBANTE VER COMPROBANTE DATOS DEL COMPROBANTE CUIT * 30-62698339-8 Ingresar…" at bounding box center [239, 115] width 478 height 231
type input "195"
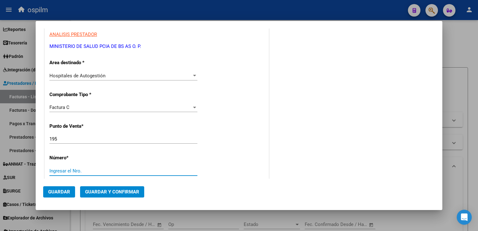
click at [101, 168] on input "Ingresar el Nro." at bounding box center [123, 171] width 148 height 6
type input "1196"
click at [185, 158] on div "CUIT * 30-62698339-8 Ingresar CUIT ANALISIS PRESTADOR MINISTERIO DE SALUD PCIA …" at bounding box center [157, 212] width 224 height 444
type input "$ 74.210,00"
type input "[DATE]"
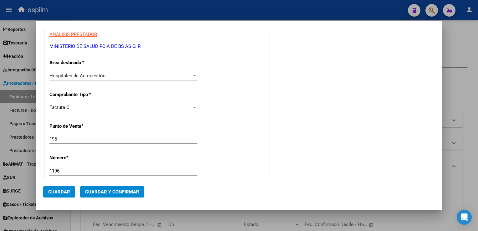
type input "75178161489985"
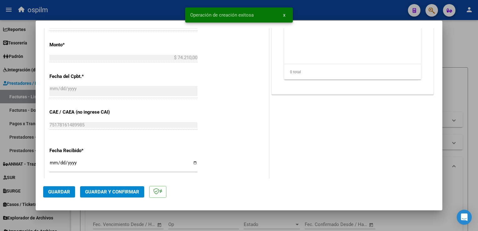
scroll to position [313, 0]
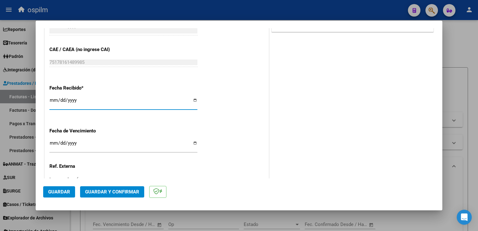
click at [52, 102] on input "[DATE]" at bounding box center [123, 103] width 148 height 10
click at [465, 49] on div at bounding box center [239, 115] width 478 height 231
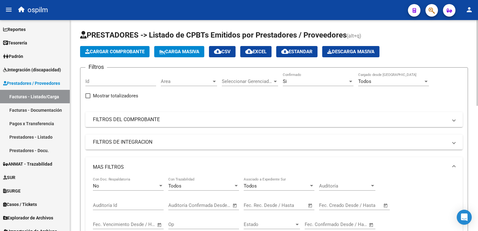
click at [130, 52] on span "Cargar Comprobante" at bounding box center [114, 52] width 59 height 6
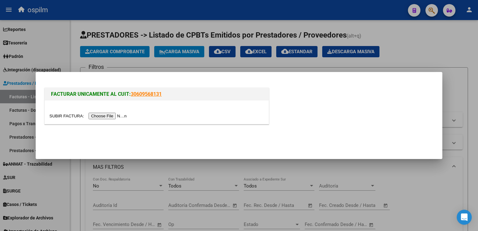
click at [114, 115] on input "file" at bounding box center [88, 116] width 79 height 7
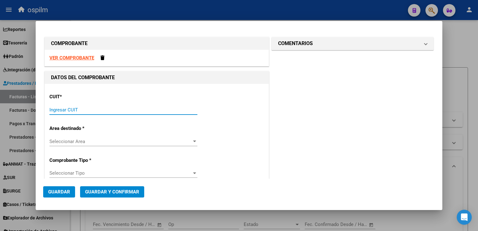
click at [62, 110] on input "Ingresar CUIT" at bounding box center [123, 110] width 148 height 6
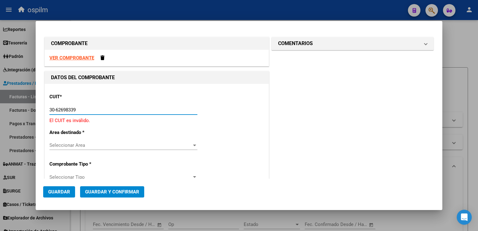
type input "30-62698339-8"
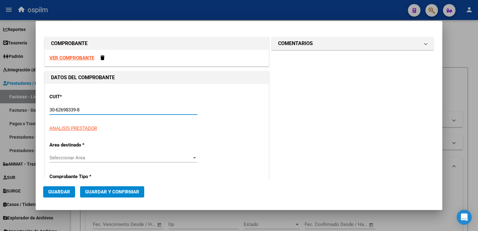
type input "195"
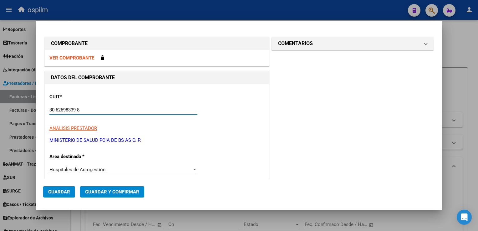
type input "30-62698339-8"
click at [94, 171] on span "Hospitales de Autogestión" at bounding box center [77, 170] width 56 height 6
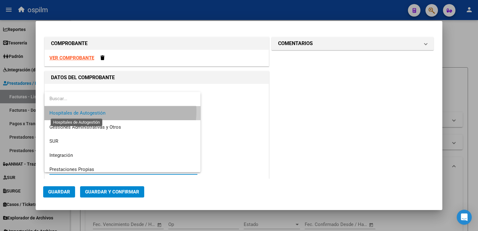
click at [95, 111] on span "Hospitales de Autogestión" at bounding box center [77, 113] width 56 height 6
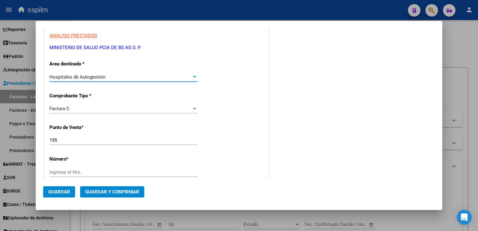
scroll to position [94, 0]
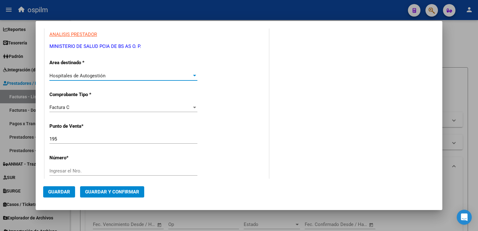
click at [74, 169] on input "Ingresar el Nro." at bounding box center [123, 171] width 148 height 6
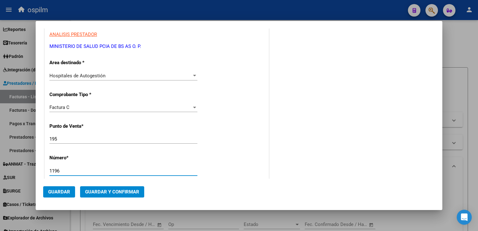
type input "1196"
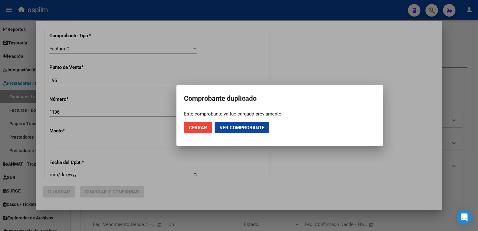
scroll to position [160, 0]
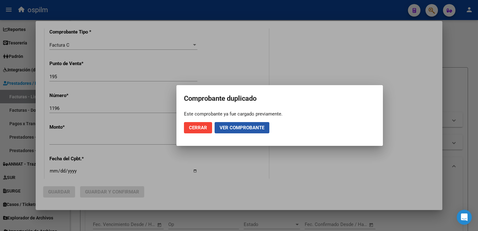
click at [252, 129] on span "Ver comprobante" at bounding box center [242, 128] width 45 height 6
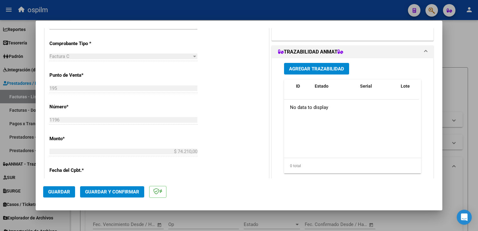
scroll to position [250, 0]
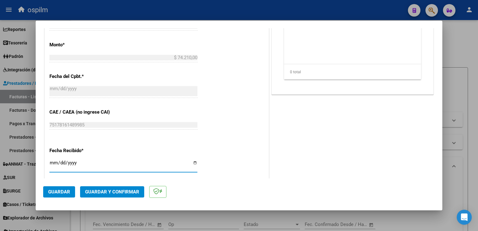
click at [55, 163] on input "[DATE]" at bounding box center [123, 165] width 148 height 10
type input "[DATE]"
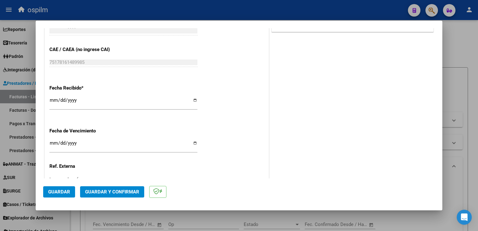
click at [107, 194] on span "Guardar y Confirmar" at bounding box center [112, 192] width 54 height 6
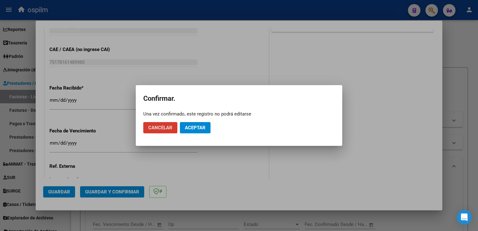
click at [200, 130] on span "Aceptar" at bounding box center [195, 128] width 21 height 6
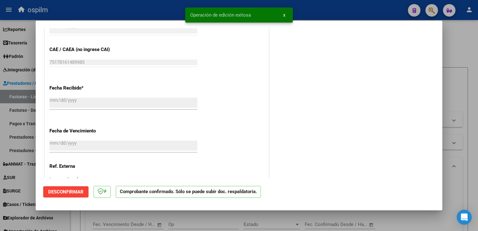
click at [468, 96] on div at bounding box center [239, 115] width 478 height 231
type input "$ 0,00"
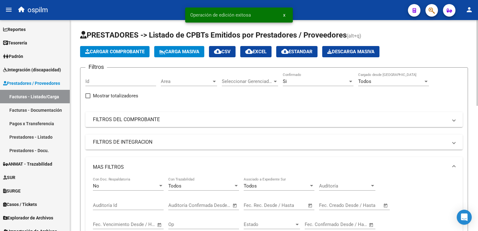
click at [105, 49] on span "Cargar Comprobante" at bounding box center [114, 52] width 59 height 6
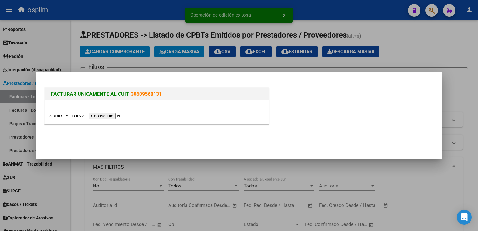
click at [112, 114] on input "file" at bounding box center [88, 116] width 79 height 7
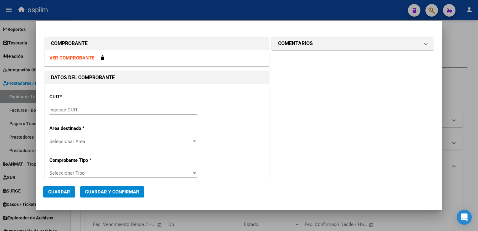
click at [76, 105] on div "Ingresar CUIT" at bounding box center [123, 109] width 148 height 9
click at [70, 56] on strong "VER COMPROBANTE" at bounding box center [71, 58] width 45 height 6
click at [91, 113] on div "Ingresar CUIT" at bounding box center [123, 109] width 148 height 9
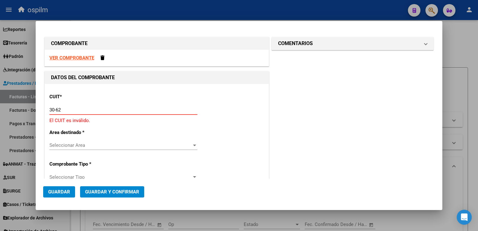
type input "30-62698339-8"
type input "195"
type input "1196"
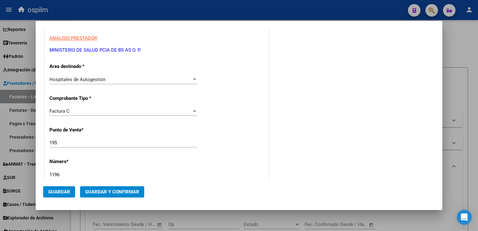
scroll to position [94, 0]
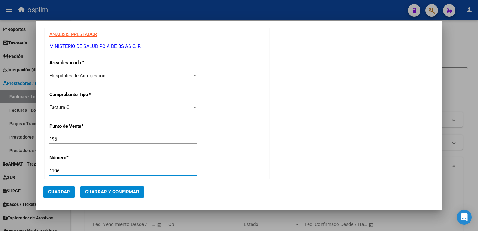
click at [85, 170] on input "1196" at bounding box center [123, 171] width 148 height 6
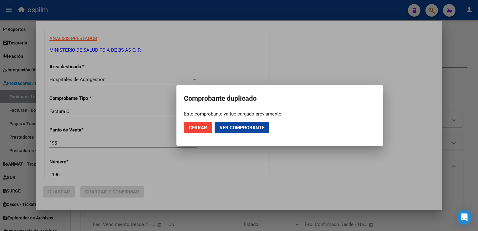
scroll to position [98, 0]
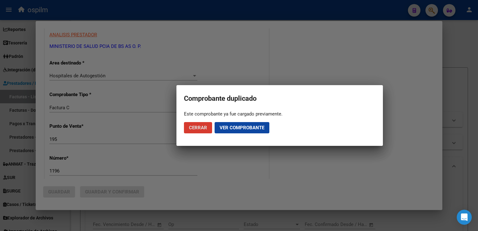
click at [65, 167] on div at bounding box center [239, 115] width 478 height 231
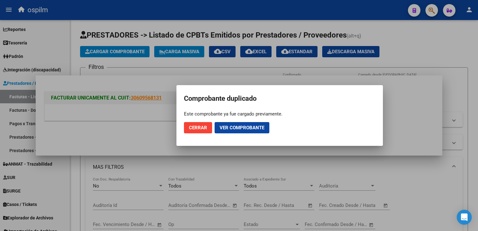
scroll to position [0, 0]
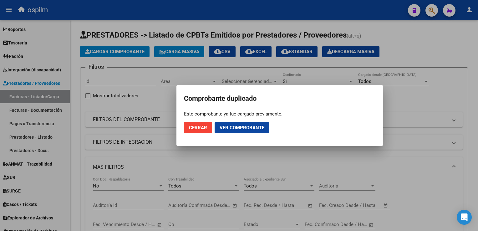
click at [106, 47] on div at bounding box center [239, 115] width 478 height 231
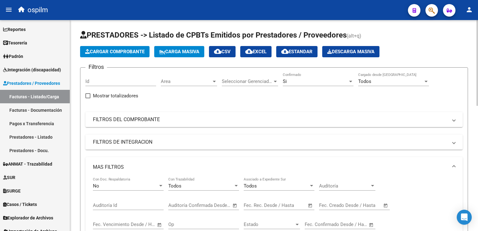
click at [107, 57] on button "Cargar Comprobante" at bounding box center [114, 51] width 69 height 11
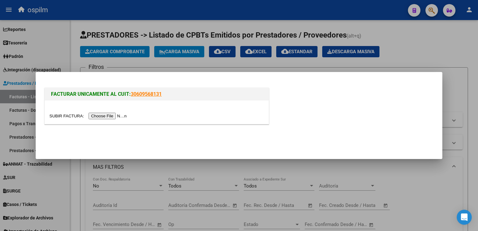
click at [95, 120] on div at bounding box center [157, 111] width 224 height 23
click at [97, 116] on input "file" at bounding box center [88, 116] width 79 height 7
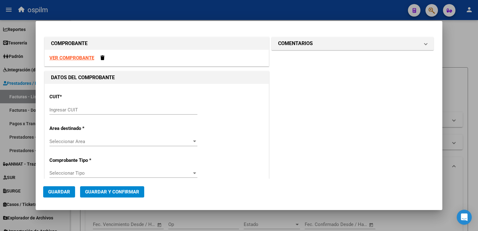
click at [67, 109] on input "Ingresar CUIT" at bounding box center [123, 110] width 148 height 6
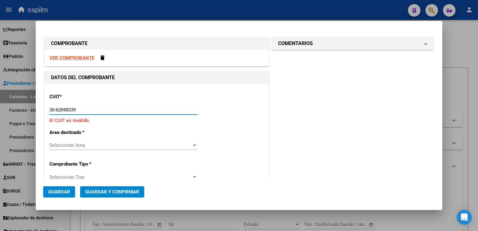
type input "30-62698339-8"
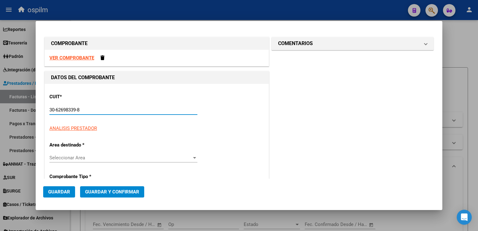
type input "195"
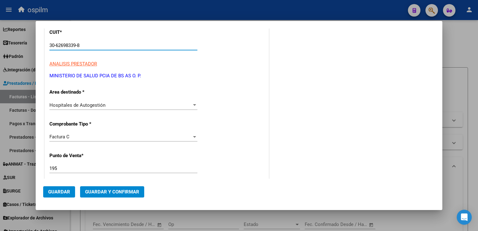
scroll to position [94, 0]
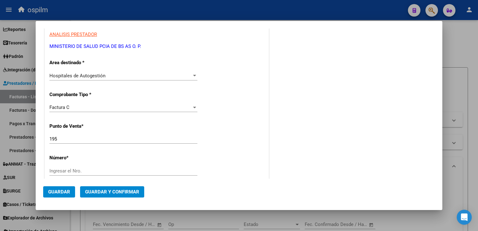
type input "30-62698339-8"
drag, startPoint x: 65, startPoint y: 140, endPoint x: 45, endPoint y: 136, distance: 20.4
click at [45, 136] on div "CUIT * 30-62698339-8 Ingresar CUIT ANALISIS PRESTADOR MINISTERIO DE SALUD PCIA …" at bounding box center [157, 212] width 224 height 444
type input "1"
type input "195"
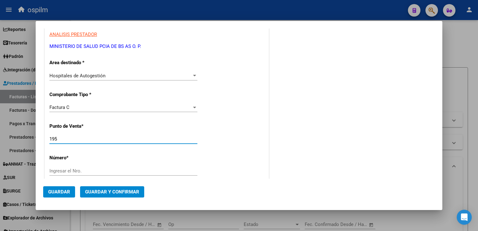
click at [74, 170] on input "Ingresar el Nro." at bounding box center [123, 171] width 148 height 6
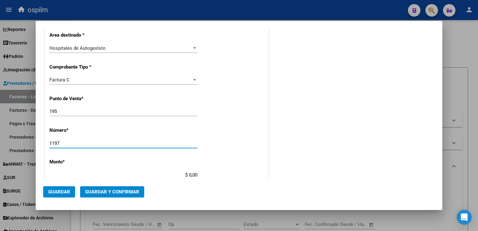
scroll to position [125, 0]
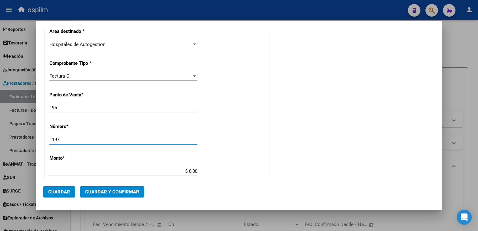
type input "1197"
click at [224, 130] on div "CUIT * 30-62698339-8 Ingresar CUIT ANALISIS PRESTADOR MINISTERIO DE SALUD PCIA …" at bounding box center [157, 181] width 224 height 444
type input "$ 19.358,00"
type input "[DATE]"
type input "75178163641363"
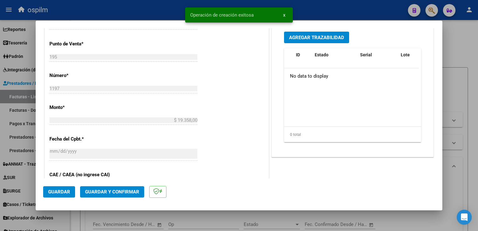
scroll to position [282, 0]
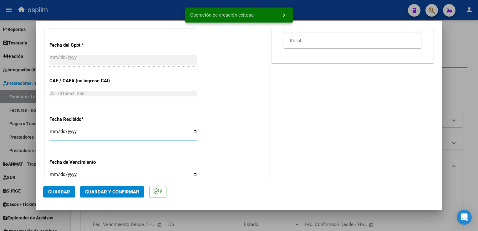
click at [55, 130] on input "[DATE]" at bounding box center [123, 134] width 148 height 10
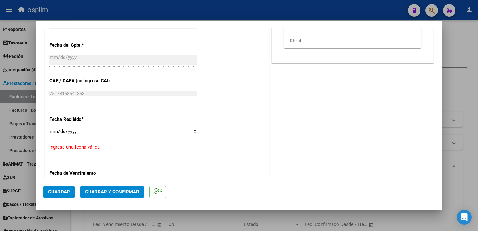
type input "[DATE]"
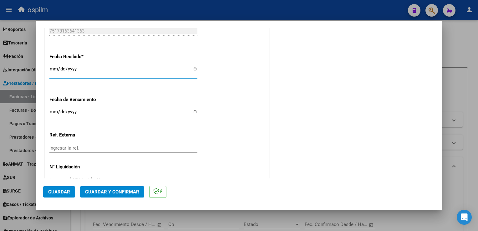
scroll to position [362, 0]
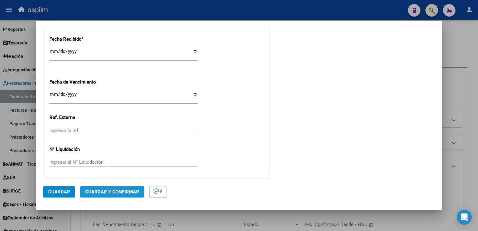
click at [111, 195] on span "Guardar y Confirmar" at bounding box center [112, 192] width 54 height 6
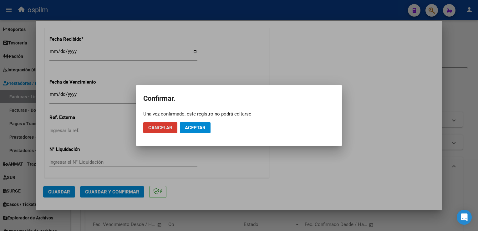
click at [205, 129] on span "Aceptar" at bounding box center [195, 128] width 21 height 6
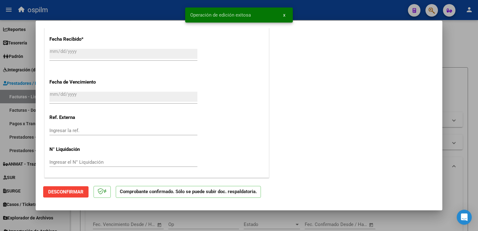
click at [475, 105] on div at bounding box center [239, 115] width 478 height 231
type input "$ 0,00"
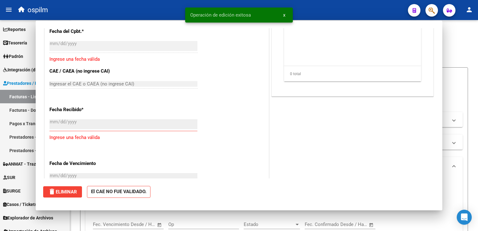
scroll to position [432, 0]
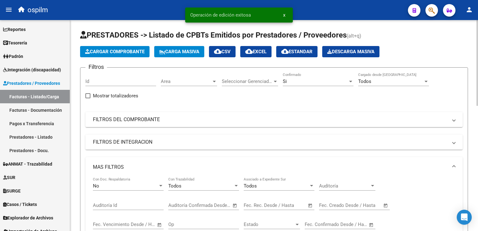
click at [126, 52] on span "Cargar Comprobante" at bounding box center [114, 52] width 59 height 6
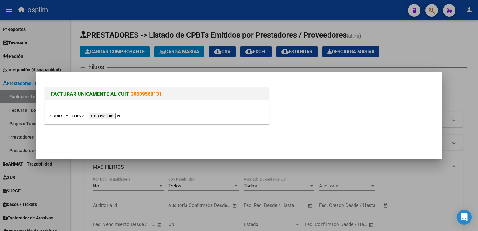
click at [106, 114] on input "file" at bounding box center [88, 116] width 79 height 7
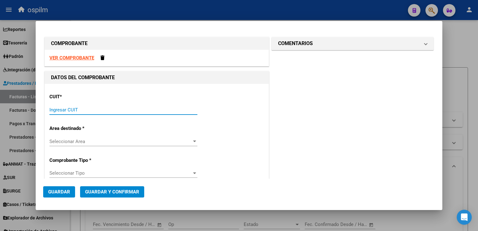
click at [95, 108] on input "Ingresar CUIT" at bounding box center [123, 110] width 148 height 6
click at [80, 57] on strong "VER COMPROBANTE" at bounding box center [71, 58] width 45 height 6
click at [90, 109] on input "Ingresar CUIT" at bounding box center [123, 110] width 148 height 6
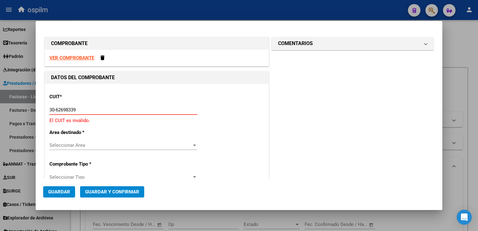
type input "30-62698339-8"
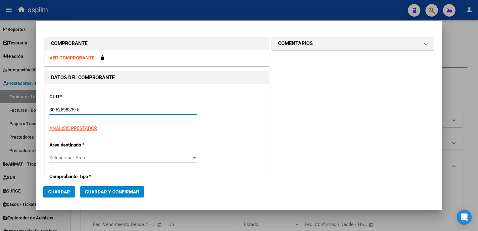
type input "195"
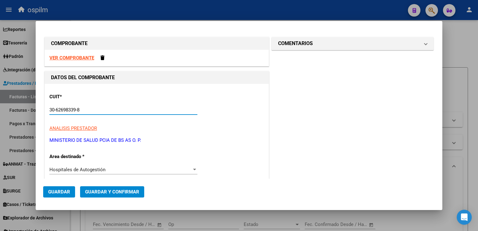
type input "30-62698339-8"
click at [117, 168] on div "Hospitales de Autogestión" at bounding box center [120, 170] width 142 height 6
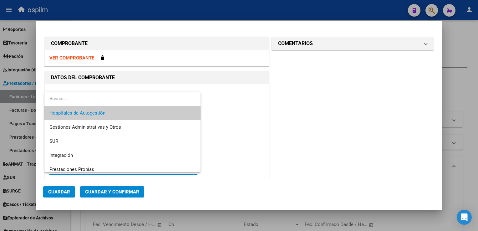
click at [93, 109] on span "Hospitales de Autogestión" at bounding box center [122, 113] width 146 height 14
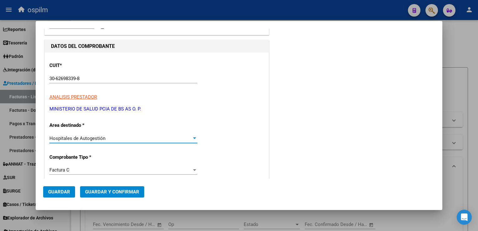
scroll to position [125, 0]
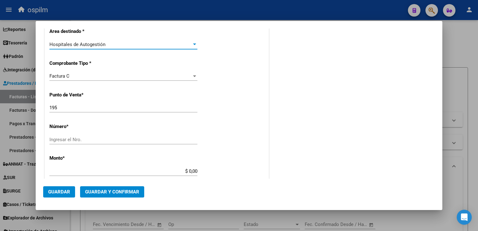
drag, startPoint x: 68, startPoint y: 109, endPoint x: 10, endPoint y: 102, distance: 57.7
click at [10, 102] on div "COMPROBANTE VER COMPROBANTE DATOS DEL COMPROBANTE CUIT * 30-62698339-8 Ingresar…" at bounding box center [239, 115] width 478 height 231
type input "162"
click at [105, 138] on input "Ingresar el Nro." at bounding box center [123, 140] width 148 height 6
type input "3376"
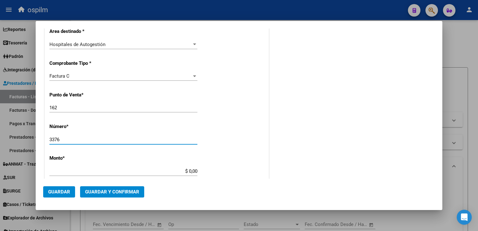
click at [214, 139] on div "CUIT * 30-62698339-8 Ingresar CUIT ANALISIS PRESTADOR MINISTERIO DE SALUD PCIA …" at bounding box center [157, 181] width 224 height 444
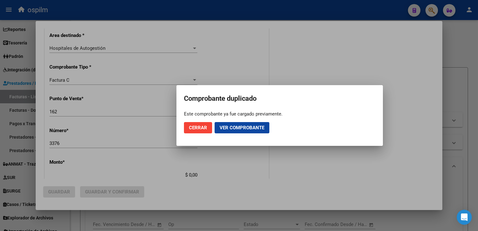
scroll to position [129, 0]
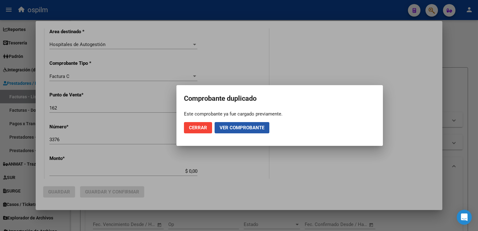
click at [248, 131] on button "Ver comprobante" at bounding box center [242, 127] width 55 height 11
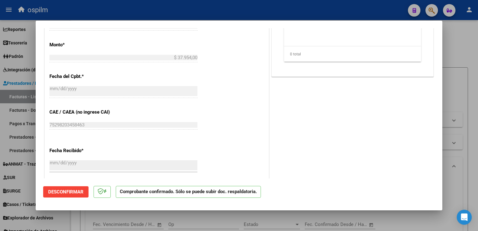
scroll to position [362, 0]
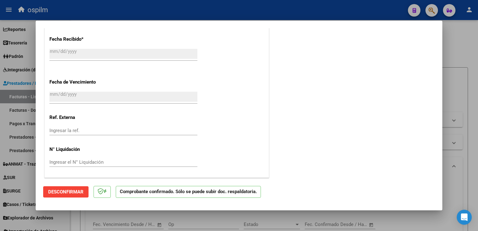
click at [468, 109] on div at bounding box center [239, 115] width 478 height 231
type input "$ 0,00"
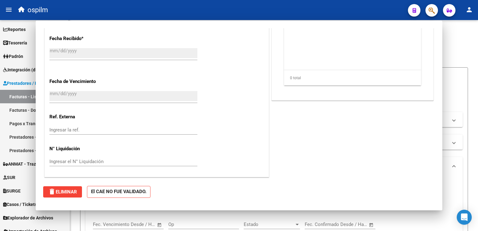
scroll to position [357, 0]
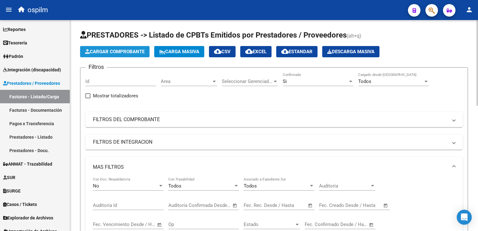
click at [93, 51] on span "Cargar Comprobante" at bounding box center [114, 52] width 59 height 6
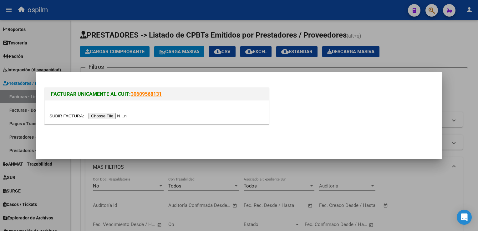
click at [89, 115] on input "file" at bounding box center [88, 116] width 79 height 7
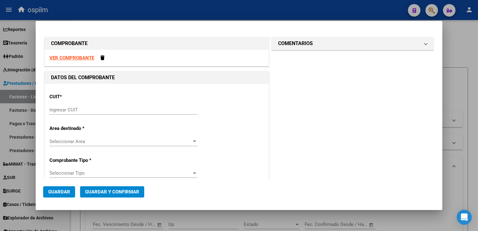
click at [62, 57] on strong "VER COMPROBANTE" at bounding box center [71, 58] width 45 height 6
click at [68, 104] on div "CUIT * Ingresar CUIT" at bounding box center [156, 105] width 215 height 32
click at [66, 107] on input "Ingresar CUIT" at bounding box center [123, 110] width 148 height 6
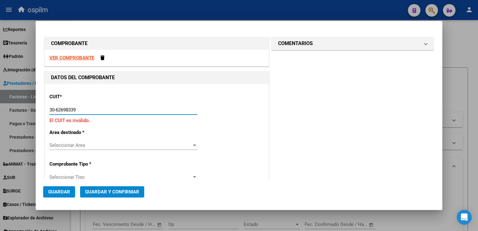
type input "30-62698339-8"
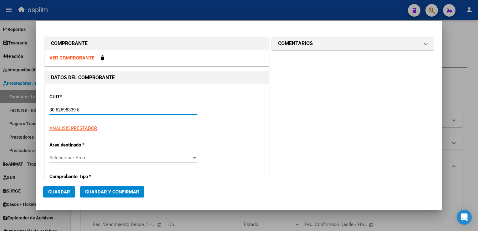
type input "195"
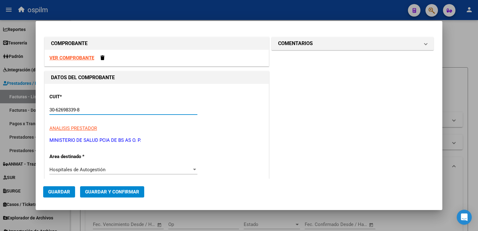
scroll to position [63, 0]
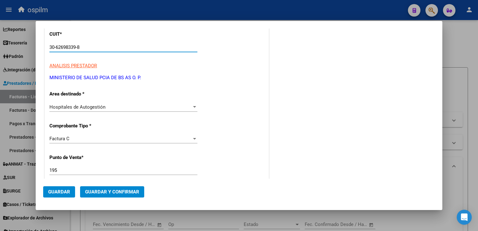
type input "30-62698339-8"
drag, startPoint x: 89, startPoint y: 170, endPoint x: -1, endPoint y: 165, distance: 90.9
click at [0, 165] on html "menu ospilm person Firma Express Reportes SUR Expedientes Internos Movimiento d…" at bounding box center [239, 115] width 478 height 231
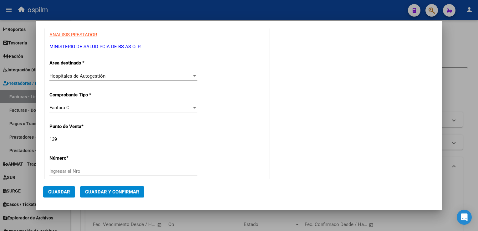
scroll to position [94, 0]
type input "139"
click at [74, 171] on input "Ingresar el Nro." at bounding box center [123, 171] width 148 height 6
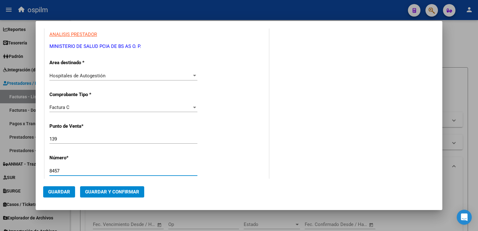
type input "8457"
click at [223, 150] on div "CUIT * 30-62698339-8 Ingresar CUIT ANALISIS PRESTADOR MINISTERIO DE SALUD PCIA …" at bounding box center [157, 212] width 224 height 444
type input "$ 28.976,00"
type input "[DATE]"
type input "75308608166558"
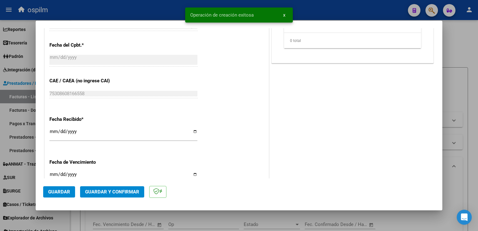
scroll to position [313, 0]
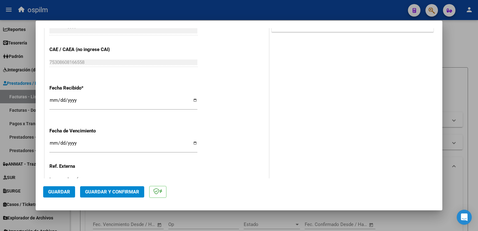
click at [125, 75] on div "CUIT * 30-62698339-8 Ingresar CUIT ANALISIS PRESTADOR MINISTERIO DE SALUD PCIA …" at bounding box center [157, 5] width 224 height 444
click at [50, 102] on input "[DATE]" at bounding box center [123, 103] width 148 height 10
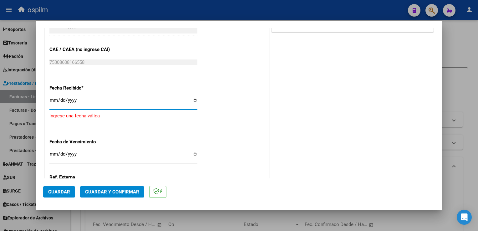
type input "[DATE]"
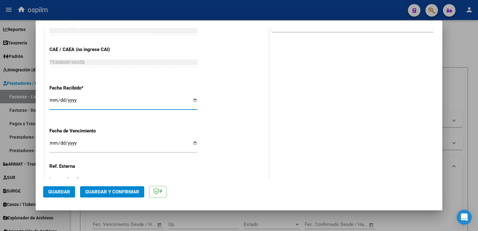
click at [96, 192] on span "Guardar y Confirmar" at bounding box center [112, 192] width 54 height 6
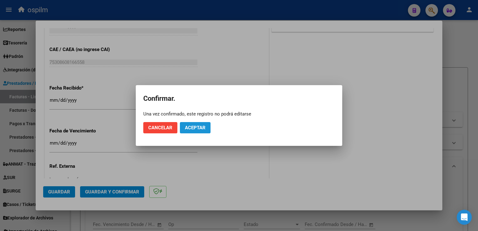
click at [194, 127] on span "Aceptar" at bounding box center [195, 128] width 21 height 6
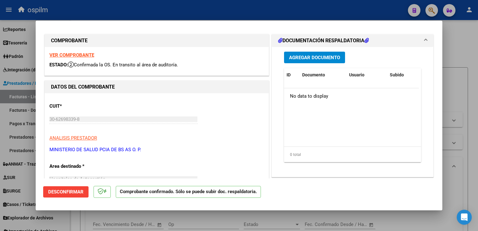
scroll to position [0, 0]
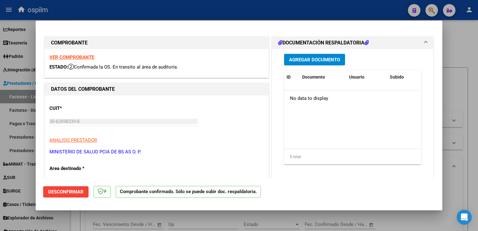
click at [472, 98] on div at bounding box center [239, 115] width 478 height 231
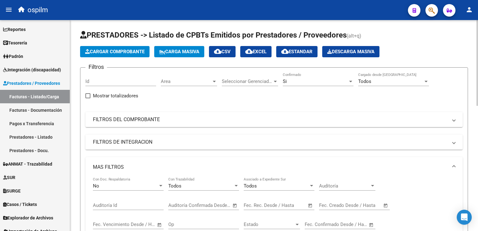
click at [139, 53] on span "Cargar Comprobante" at bounding box center [114, 52] width 59 height 6
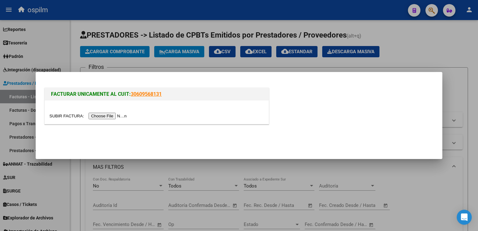
click at [93, 117] on input "file" at bounding box center [88, 116] width 79 height 7
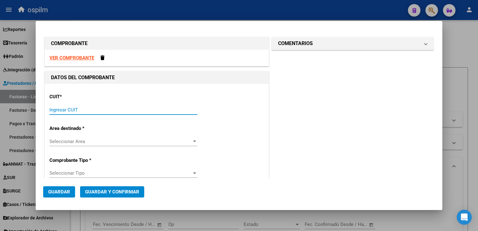
click at [74, 109] on input "Ingresar CUIT" at bounding box center [123, 110] width 148 height 6
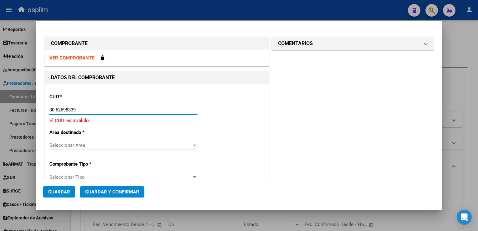
type input "30-62698339-8"
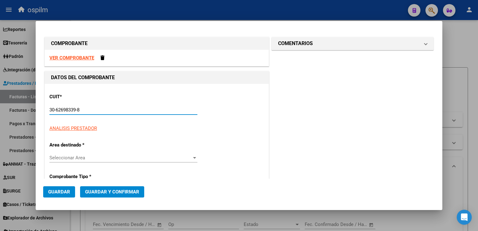
type input "195"
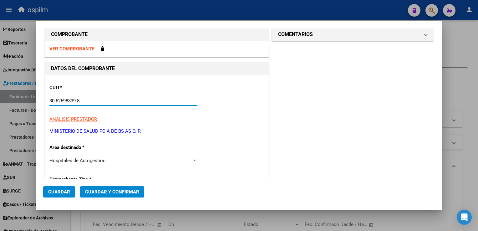
scroll to position [63, 0]
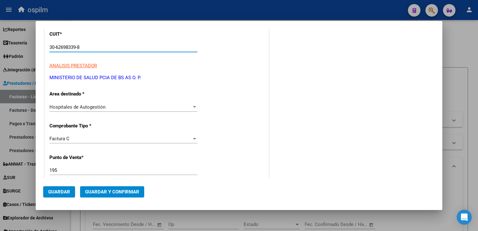
type input "30-62698339-8"
click at [20, 163] on div "COMPROBANTE VER COMPROBANTE DATOS DEL COMPROBANTE CUIT * 30-62698339-8 Ingresar…" at bounding box center [239, 115] width 478 height 231
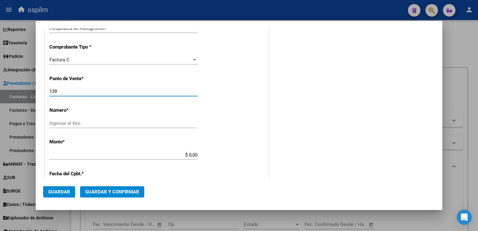
scroll to position [156, 0]
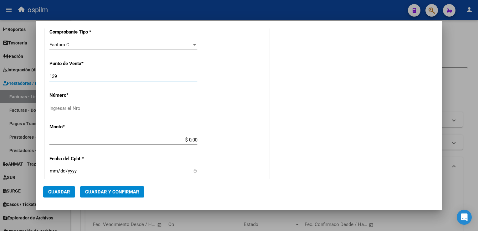
type input "139"
click at [73, 105] on input "Ingresar el Nro." at bounding box center [123, 108] width 148 height 6
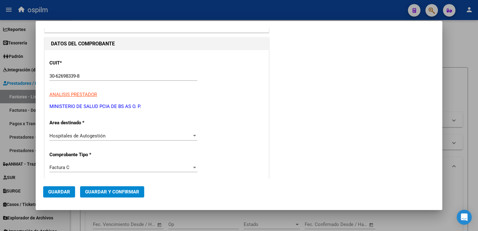
scroll to position [0, 0]
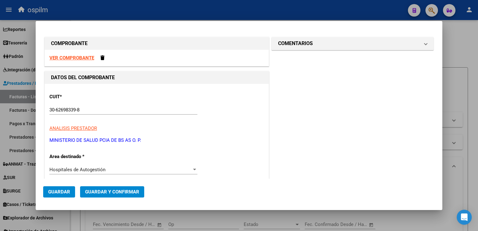
click at [57, 55] on strong "VER COMPROBANTE" at bounding box center [71, 58] width 45 height 6
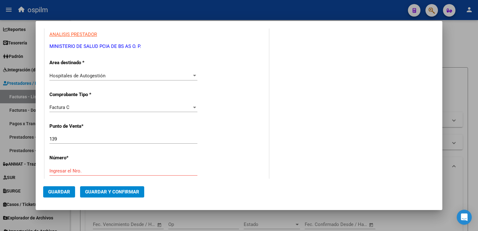
scroll to position [156, 0]
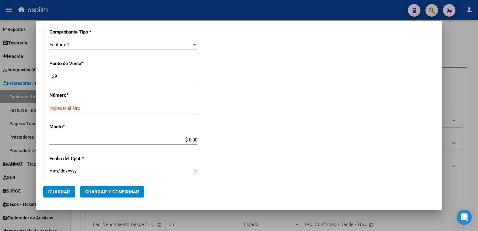
click at [96, 105] on input "Ingresar el Nro." at bounding box center [123, 108] width 148 height 6
type input "8458"
click at [234, 121] on div "CUIT * 30-62698339-8 Ingresar CUIT ANALISIS PRESTADOR MINISTERIO DE SALUD PCIA …" at bounding box center [157, 149] width 224 height 444
type input "$ 83.041,00"
type input "[DATE]"
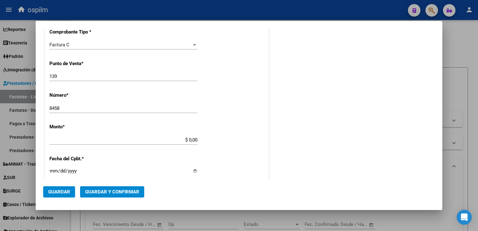
type input "75308608927697"
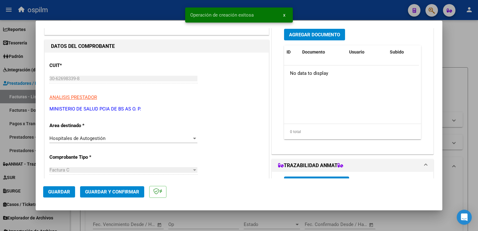
scroll to position [63, 0]
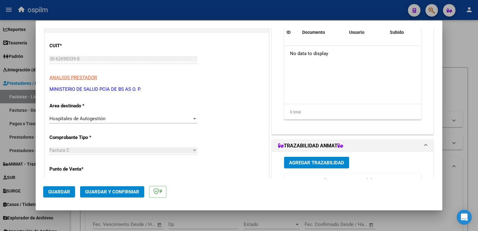
click at [335, 9] on div at bounding box center [239, 115] width 478 height 231
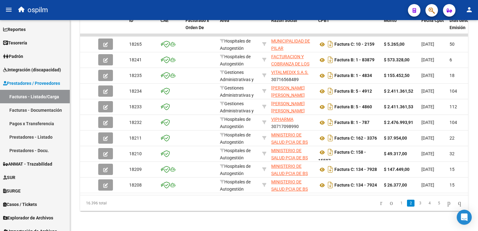
scroll to position [308, 0]
click at [398, 203] on link "1" at bounding box center [402, 203] width 8 height 7
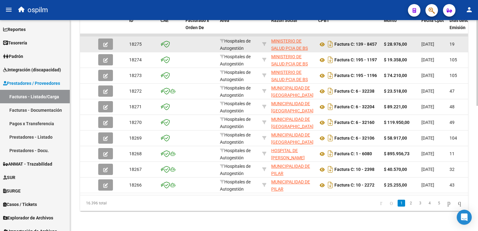
click at [102, 38] on button "button" at bounding box center [105, 43] width 15 height 11
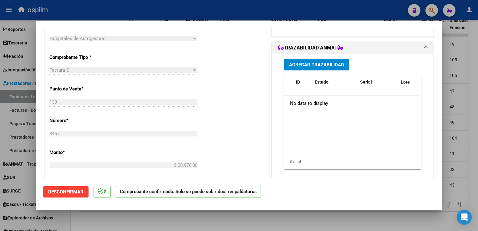
scroll to position [18, 0]
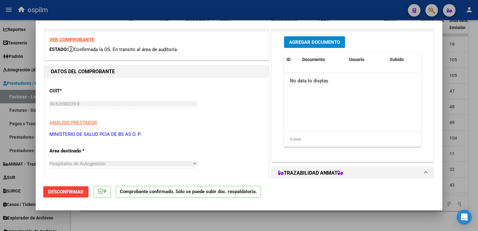
click at [466, 131] on div at bounding box center [239, 115] width 478 height 231
type input "$ 0,00"
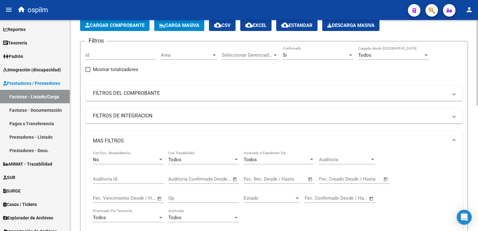
scroll to position [0, 0]
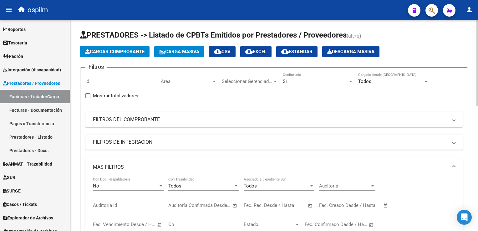
click at [112, 54] on button "Cargar Comprobante" at bounding box center [114, 51] width 69 height 11
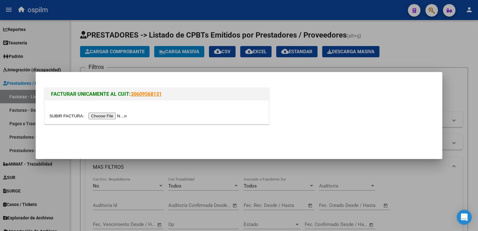
click at [95, 116] on input "file" at bounding box center [88, 116] width 79 height 7
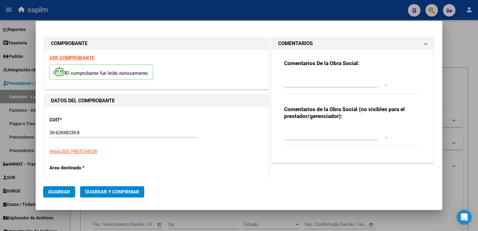
type input "11287"
type input "$ 51.812,00"
type input "[DATE]"
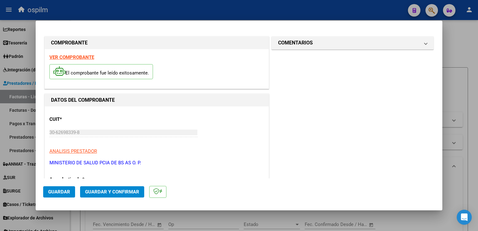
click at [473, 114] on div at bounding box center [239, 115] width 478 height 231
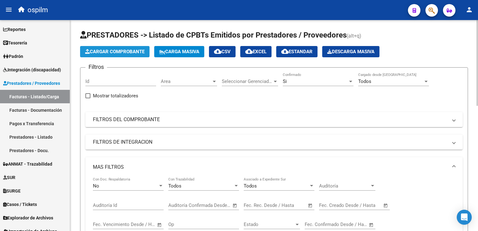
click at [122, 55] on button "Cargar Comprobante" at bounding box center [114, 51] width 69 height 11
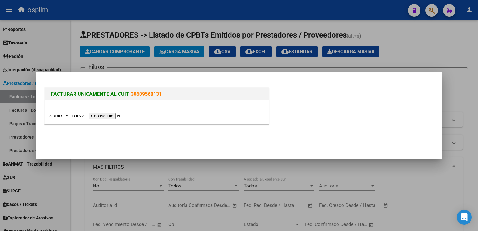
click at [97, 116] on input "file" at bounding box center [88, 116] width 79 height 7
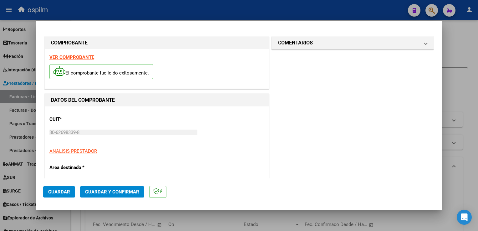
type input "11287"
type input "$ 51.812,00"
type input "[DATE]"
click at [74, 59] on strong "VER COMPROBANTE" at bounding box center [71, 57] width 45 height 6
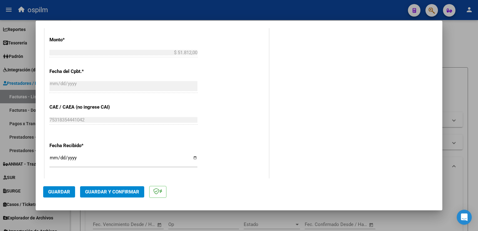
scroll to position [282, 0]
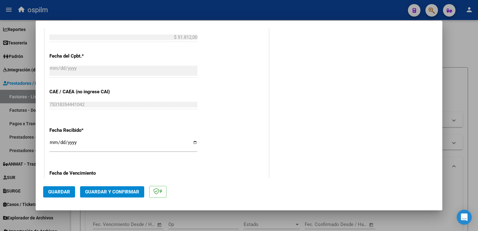
click at [394, 66] on div "COMENTARIOS Comentarios De la Obra Social: Comentarios de la Obra Social (no vi…" at bounding box center [352, 12] width 165 height 516
click at [51, 145] on input "[DATE]" at bounding box center [123, 145] width 148 height 10
type input "[DATE]"
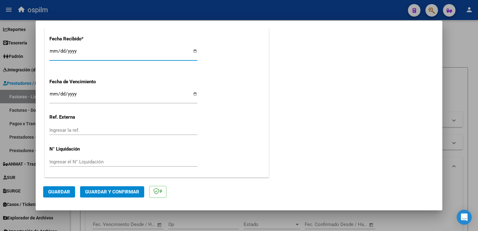
click at [123, 194] on span "Guardar y Confirmar" at bounding box center [112, 192] width 54 height 6
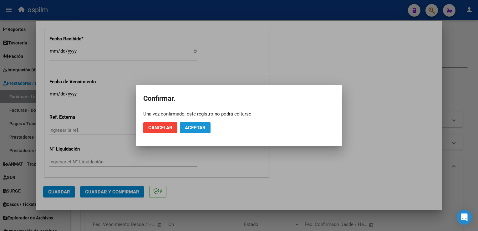
click at [194, 129] on span "Aceptar" at bounding box center [195, 128] width 21 height 6
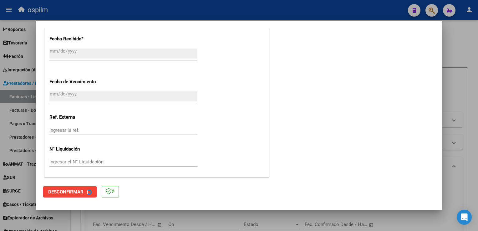
scroll to position [0, 0]
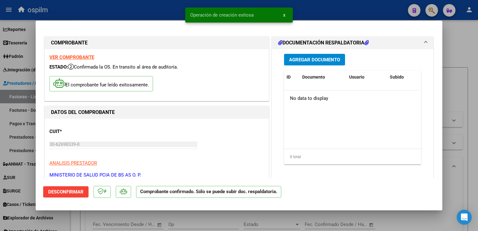
click at [461, 87] on div at bounding box center [239, 115] width 478 height 231
type input "$ 0,00"
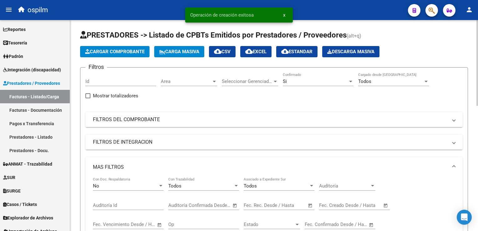
click at [121, 49] on span "Cargar Comprobante" at bounding box center [114, 52] width 59 height 6
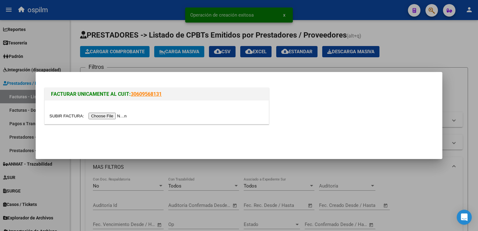
click at [101, 116] on input "file" at bounding box center [88, 116] width 79 height 7
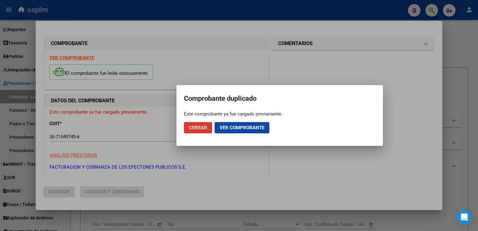
click at [257, 128] on span "Ver comprobante" at bounding box center [242, 128] width 45 height 6
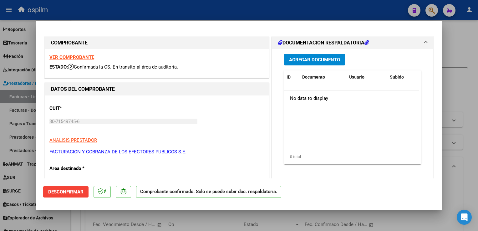
scroll to position [94, 0]
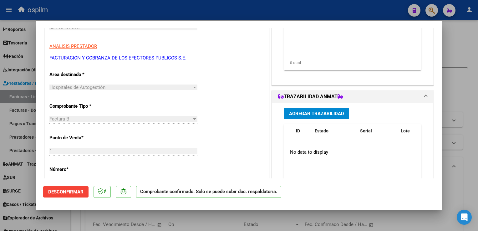
click at [463, 103] on div at bounding box center [239, 115] width 478 height 231
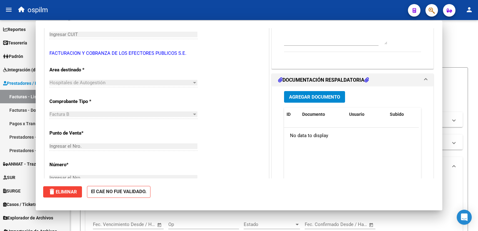
scroll to position [0, 0]
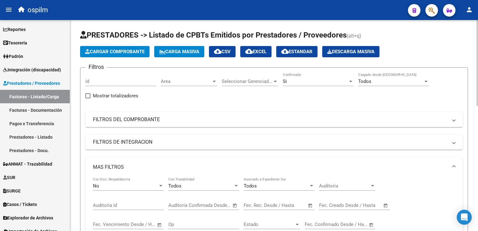
click at [99, 50] on span "Cargar Comprobante" at bounding box center [114, 52] width 59 height 6
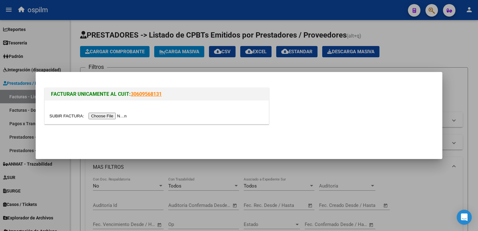
click at [108, 114] on input "file" at bounding box center [88, 116] width 79 height 7
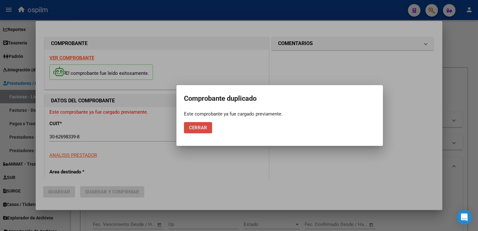
click at [201, 128] on span "Cerrar" at bounding box center [198, 128] width 18 height 6
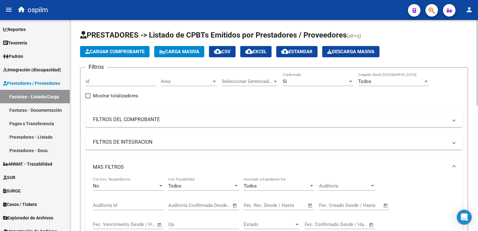
click at [103, 56] on button "Cargar Comprobante" at bounding box center [114, 51] width 69 height 11
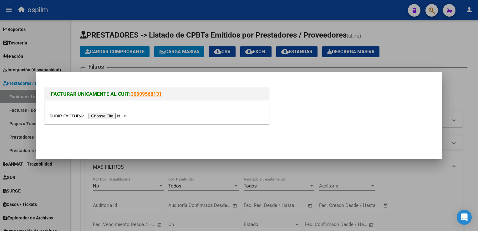
click at [99, 117] on input "file" at bounding box center [88, 116] width 79 height 7
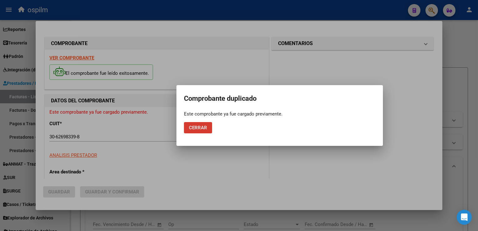
click at [189, 128] on span "Cerrar" at bounding box center [198, 128] width 18 height 6
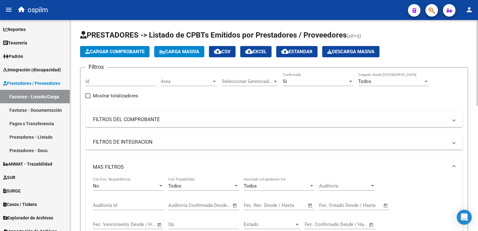
click at [97, 54] on button "Cargar Comprobante" at bounding box center [114, 51] width 69 height 11
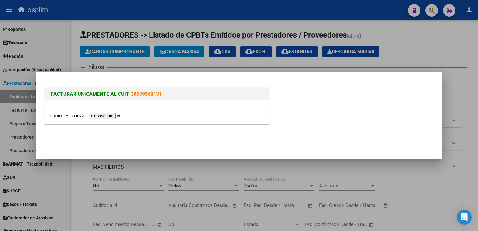
click at [94, 114] on input "file" at bounding box center [88, 116] width 79 height 7
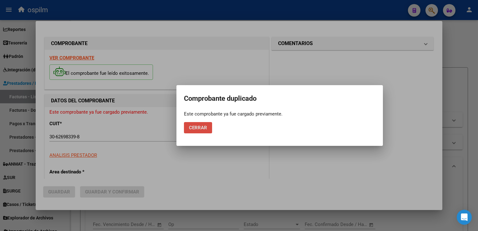
click at [204, 129] on span "Cerrar" at bounding box center [198, 128] width 18 height 6
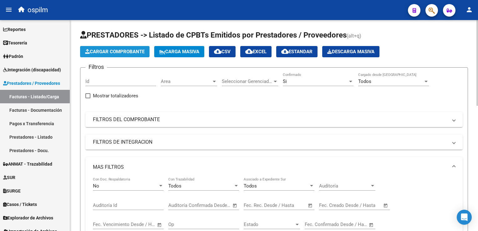
click at [123, 54] on button "Cargar Comprobante" at bounding box center [114, 51] width 69 height 11
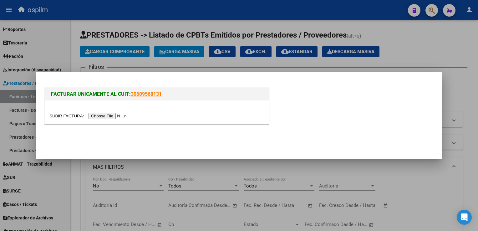
click at [99, 116] on input "file" at bounding box center [88, 116] width 79 height 7
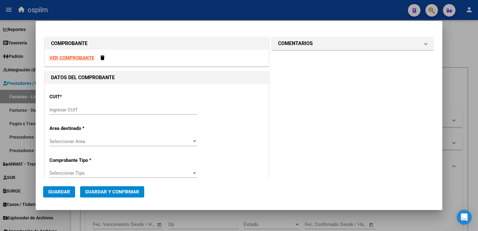
click at [70, 55] on strong "VER COMPROBANTE" at bounding box center [71, 58] width 45 height 6
click at [101, 105] on div "Ingresar CUIT" at bounding box center [123, 109] width 148 height 9
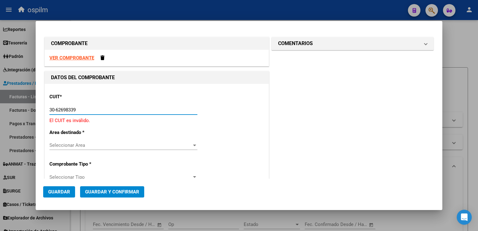
type input "30-62698339-8"
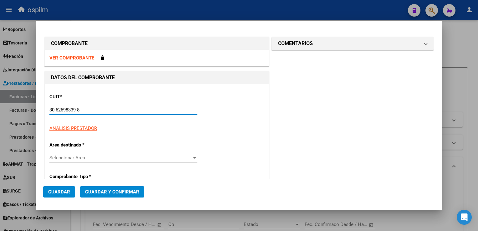
type input "139"
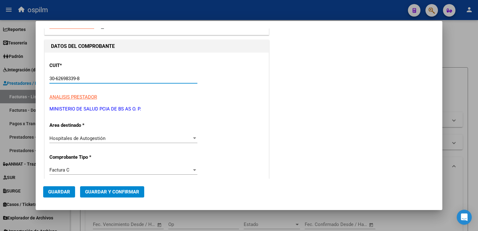
scroll to position [125, 0]
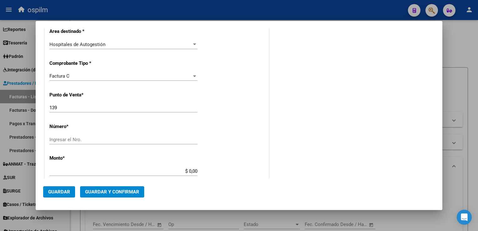
type input "30-62698339-8"
click at [28, 99] on div "COMPROBANTE VER COMPROBANTE DATOS DEL COMPROBANTE CUIT * 30-62698339-8 Ingresar…" at bounding box center [239, 115] width 478 height 231
type input "158"
drag, startPoint x: 68, startPoint y: 134, endPoint x: 53, endPoint y: 145, distance: 18.5
click at [53, 145] on div "Ingresar el Nro." at bounding box center [123, 142] width 148 height 15
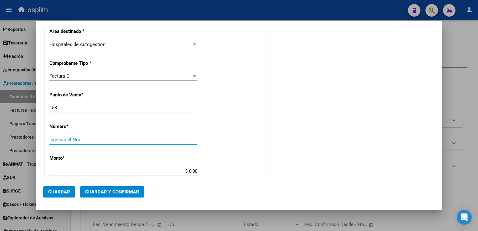
click at [56, 137] on input "Ingresar el Nro." at bounding box center [123, 140] width 148 height 6
type input "15597"
click at [240, 121] on div "CUIT * 30-62698339-8 Ingresar CUIT ANALISIS PRESTADOR MINISTERIO DE SALUD PCIA …" at bounding box center [157, 181] width 224 height 444
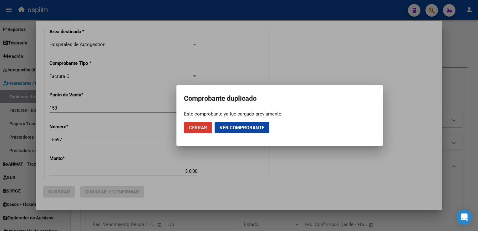
click at [238, 130] on span "Ver comprobante" at bounding box center [242, 128] width 45 height 6
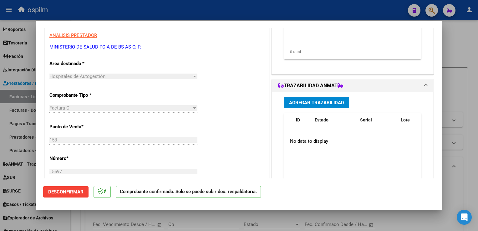
scroll to position [125, 0]
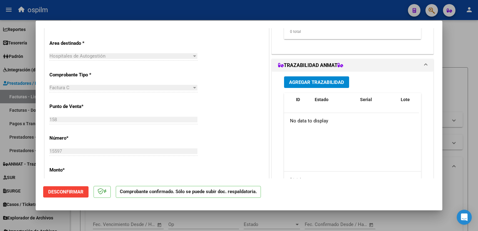
click at [477, 125] on div at bounding box center [239, 115] width 478 height 231
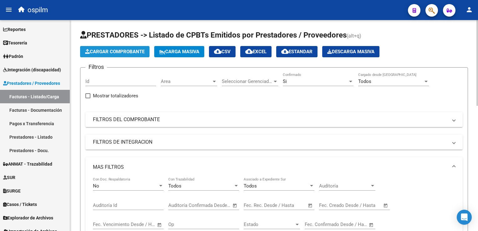
click at [107, 49] on span "Cargar Comprobante" at bounding box center [114, 52] width 59 height 6
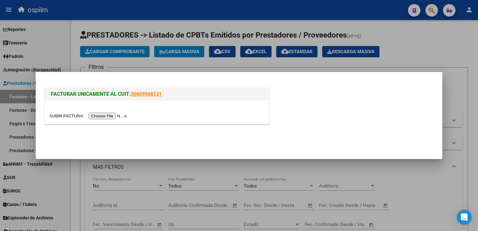
click at [106, 117] on input "file" at bounding box center [88, 116] width 79 height 7
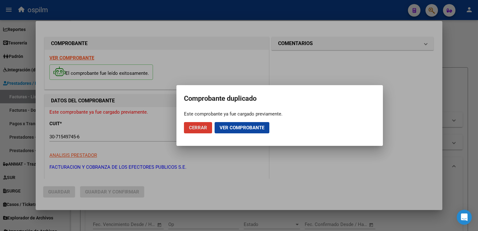
click at [475, 123] on div at bounding box center [239, 115] width 478 height 231
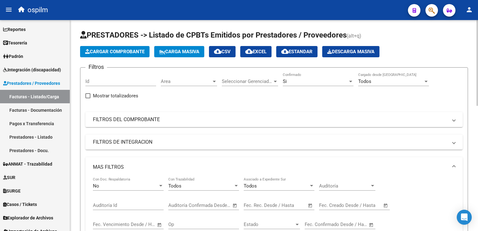
click at [119, 49] on span "Cargar Comprobante" at bounding box center [114, 52] width 59 height 6
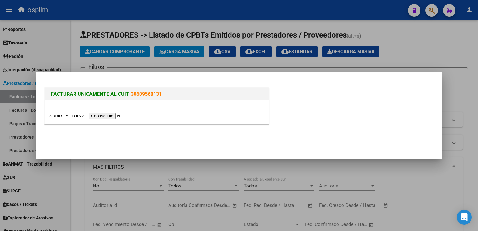
click at [103, 118] on input "file" at bounding box center [88, 116] width 79 height 7
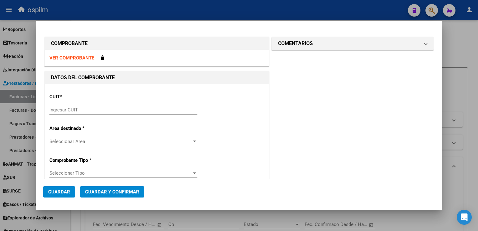
click at [85, 60] on strong "VER COMPROBANTE" at bounding box center [71, 58] width 45 height 6
click at [98, 109] on input "Ingresar CUIT" at bounding box center [123, 110] width 148 height 6
click at [68, 109] on input "Ingresar CUIT" at bounding box center [123, 110] width 148 height 6
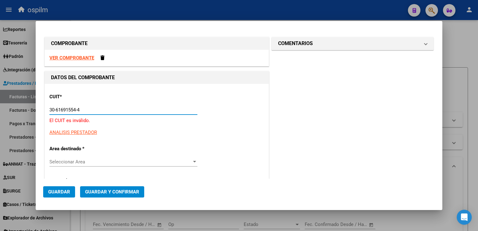
click at [115, 164] on span "Seleccionar Area" at bounding box center [120, 162] width 142 height 6
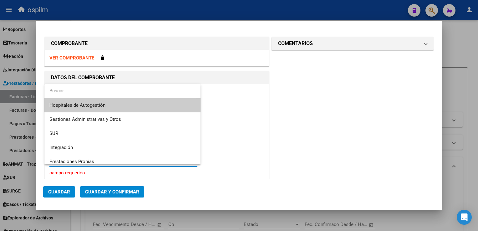
click at [107, 107] on span "Hospitales de Autogestión" at bounding box center [122, 105] width 146 height 14
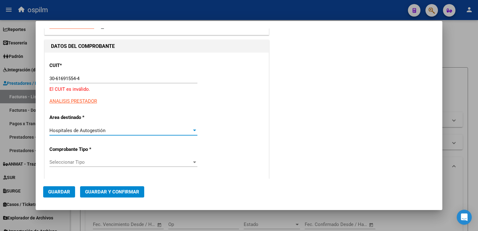
scroll to position [63, 0]
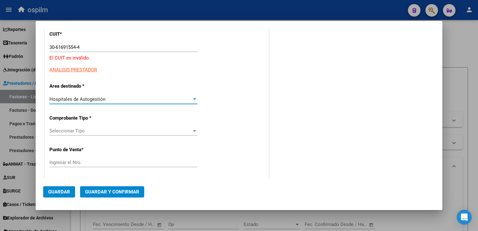
click at [0, 26] on html "menu ospilm person Firma Express Reportes SUR Expedientes Internos Movimiento d…" at bounding box center [239, 115] width 478 height 231
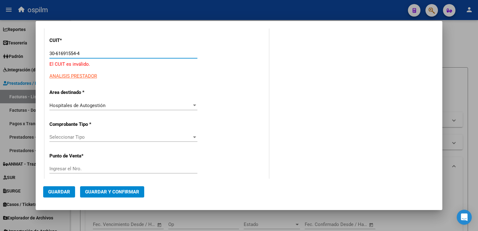
paste input "5"
type input "30-61591554-4"
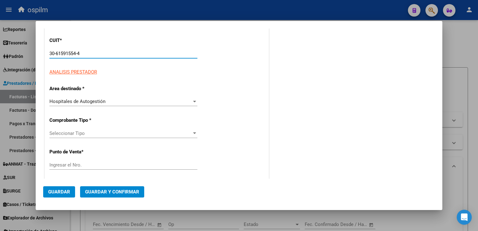
type input "0"
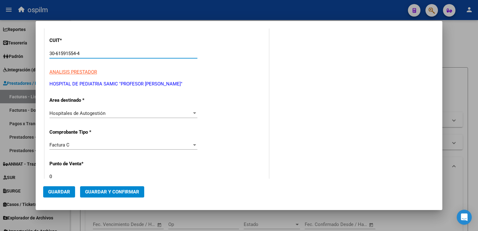
type input "30-61591554-4"
click at [87, 146] on div "Factura C" at bounding box center [120, 145] width 142 height 6
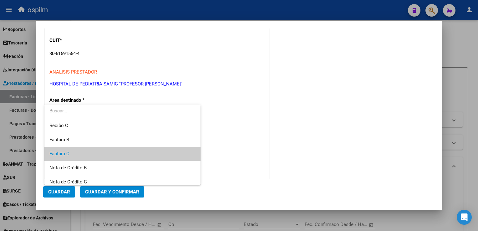
scroll to position [9, 0]
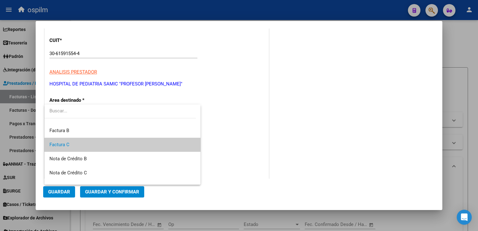
click at [87, 146] on span "Factura C" at bounding box center [122, 145] width 146 height 14
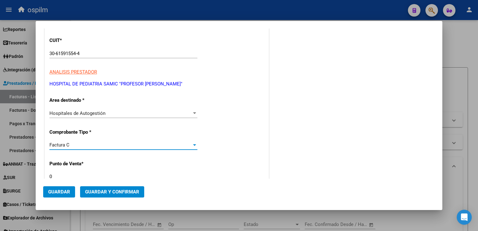
scroll to position [88, 0]
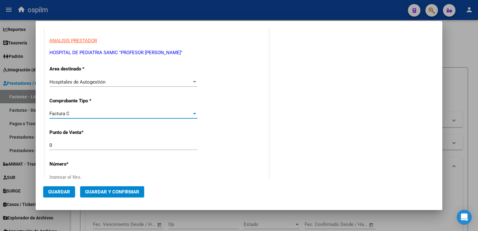
click at [87, 145] on input "0" at bounding box center [123, 145] width 148 height 6
type input "0"
type input "161433"
click at [232, 136] on div "CUIT * 30-61591554-4 Ingresar CUIT ANALISIS PRESTADOR HOSPITAL DE PEDIATRIA SAM…" at bounding box center [157, 218] width 224 height 444
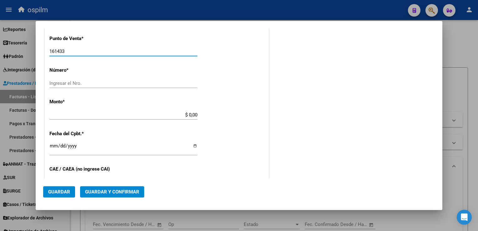
drag, startPoint x: 80, startPoint y: 53, endPoint x: 0, endPoint y: 61, distance: 80.4
click at [0, 63] on html "menu ospilm person Firma Express Reportes SUR Expedientes Internos Movimiento d…" at bounding box center [239, 115] width 478 height 231
click at [87, 85] on input "Ingresar el Nro." at bounding box center [123, 83] width 148 height 6
type input "161433"
drag, startPoint x: 67, startPoint y: 51, endPoint x: 0, endPoint y: 48, distance: 66.7
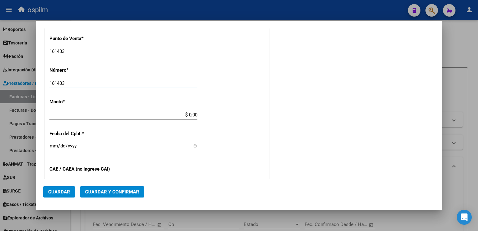
click at [0, 48] on html "menu ospilm person Firma Express Reportes SUR Expedientes Internos Movimiento d…" at bounding box center [239, 115] width 478 height 231
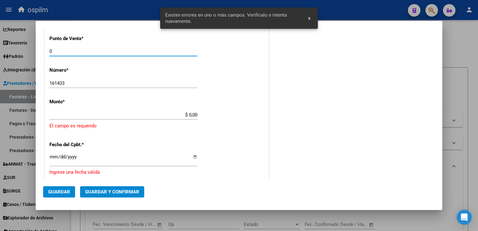
scroll to position [189, 0]
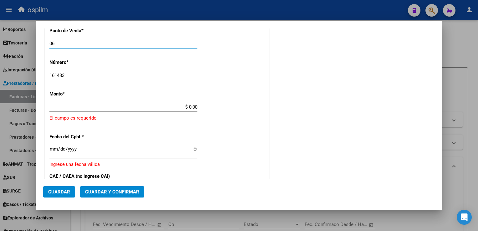
drag, startPoint x: 57, startPoint y: 46, endPoint x: 11, endPoint y: 41, distance: 46.6
click at [11, 41] on div "COMPROBANTE VER COMPROBANTE DATOS DEL COMPROBANTE CUIT * 30-61591554-4 Ingresar…" at bounding box center [239, 115] width 478 height 231
click at [196, 62] on div "CUIT * 30-61591554-4 Ingresar CUIT ANALISIS PRESTADOR HOSPITAL DE PEDIATRIA SAM…" at bounding box center [157, 124] width 224 height 458
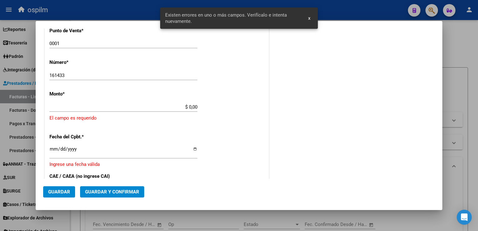
scroll to position [191, 0]
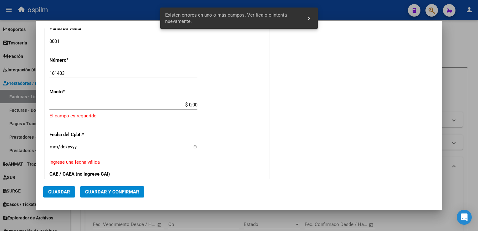
click at [107, 40] on input "0001" at bounding box center [123, 41] width 148 height 6
click at [163, 58] on div "CUIT * 30-61591554-4 Ingresar CUIT ANALISIS PRESTADOR HOSPITAL DE PEDIATRIA SAM…" at bounding box center [157, 121] width 224 height 458
drag, startPoint x: 90, startPoint y: 41, endPoint x: 0, endPoint y: 57, distance: 91.1
click at [0, 57] on html "menu ospilm person Firma Express Reportes SUR Expedientes Internos Movimiento d…" at bounding box center [239, 115] width 478 height 231
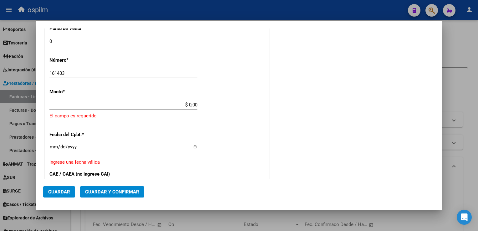
type input "0"
click at [117, 67] on div "CUIT * 30-61591554-4 Ingresar CUIT ANALISIS PRESTADOR HOSPITAL DE PEDIATRIA SAM…" at bounding box center [157, 121] width 224 height 458
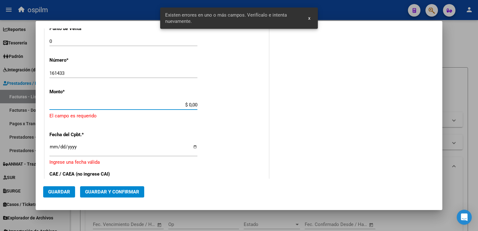
drag, startPoint x: 163, startPoint y: 107, endPoint x: 258, endPoint y: 107, distance: 95.1
click at [258, 107] on div "CUIT * 30-61591554-4 Ingresar CUIT ANALISIS PRESTADOR HOSPITAL DE PEDIATRIA SAM…" at bounding box center [157, 121] width 224 height 458
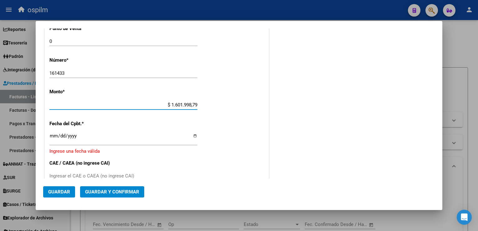
type input "$ 16.019.987,90"
click at [54, 135] on input "Ingresar la fecha" at bounding box center [123, 138] width 148 height 10
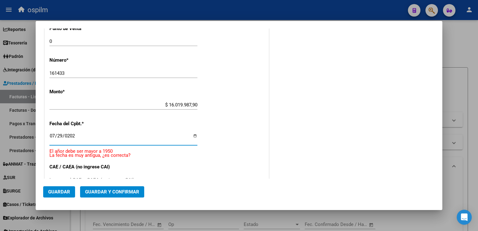
type input "[DATE]"
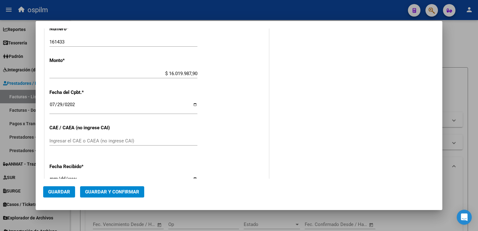
scroll to position [285, 0]
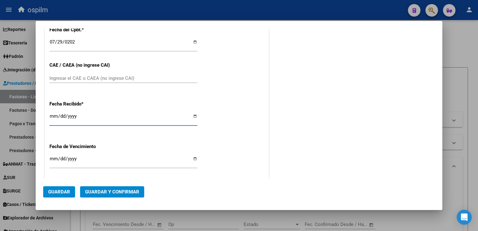
click at [55, 115] on input "[DATE]" at bounding box center [123, 119] width 148 height 10
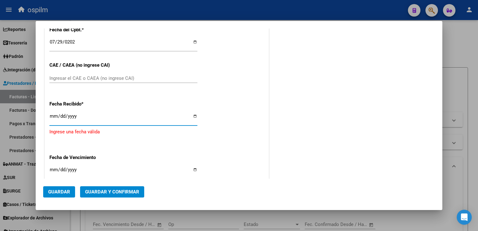
type input "[DATE]"
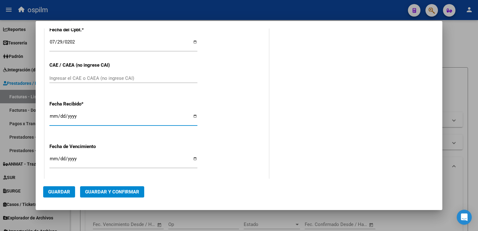
click at [122, 193] on span "Guardar y Confirmar" at bounding box center [112, 192] width 54 height 6
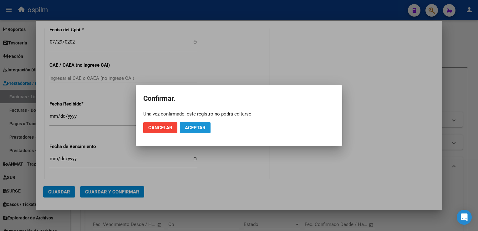
click at [195, 129] on span "Aceptar" at bounding box center [195, 128] width 21 height 6
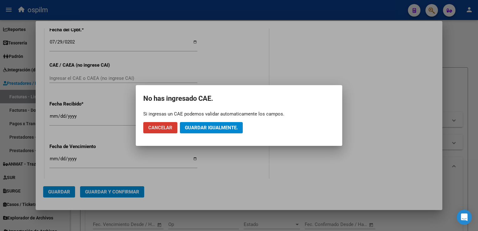
click at [195, 129] on span "Guardar igualmente." at bounding box center [211, 128] width 53 height 6
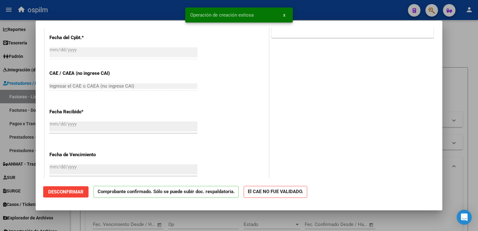
scroll to position [313, 0]
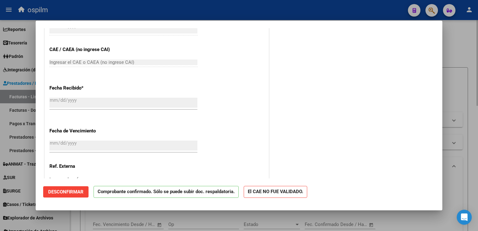
drag, startPoint x: 472, startPoint y: 93, endPoint x: 476, endPoint y: 126, distance: 33.3
click at [473, 94] on div at bounding box center [239, 115] width 478 height 231
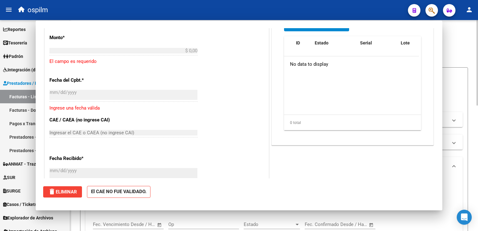
scroll to position [0, 0]
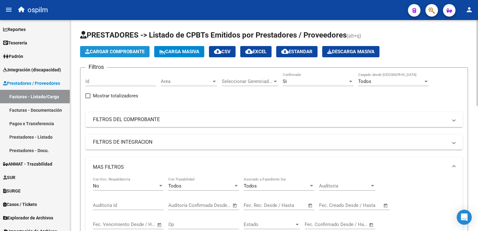
click at [131, 49] on span "Cargar Comprobante" at bounding box center [114, 52] width 59 height 6
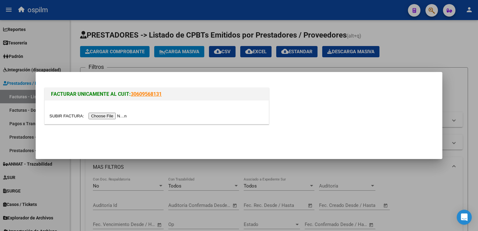
click at [100, 113] on input "file" at bounding box center [88, 116] width 79 height 7
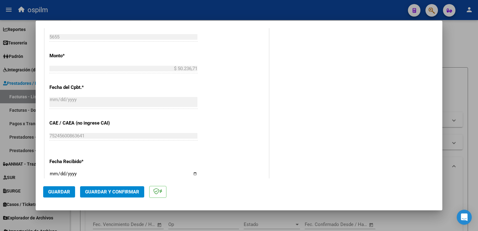
scroll to position [282, 0]
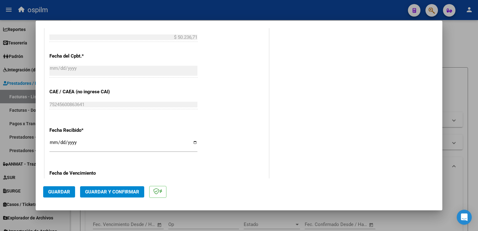
click at [53, 139] on div "[DATE] Ingresar la fecha" at bounding box center [123, 145] width 148 height 13
type input "[DATE]"
click at [116, 196] on button "Guardar y Confirmar" at bounding box center [112, 191] width 64 height 11
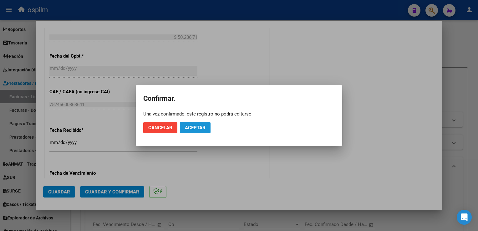
click at [202, 124] on button "Aceptar" at bounding box center [195, 127] width 31 height 11
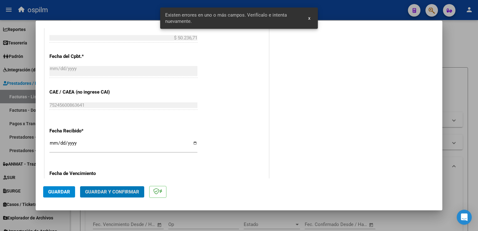
scroll to position [86, 0]
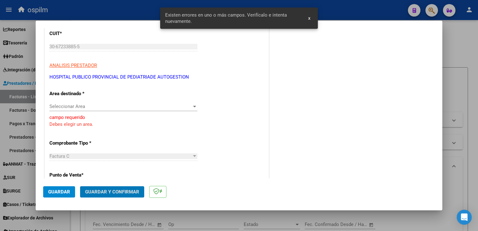
click at [58, 106] on span "Seleccionar Area" at bounding box center [120, 107] width 142 height 6
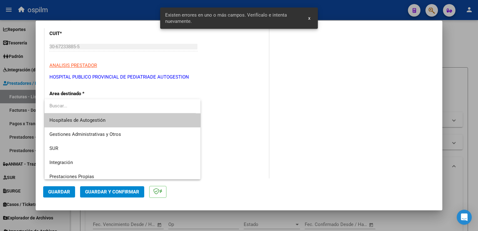
click at [62, 119] on span "Hospitales de Autogestión" at bounding box center [77, 120] width 56 height 6
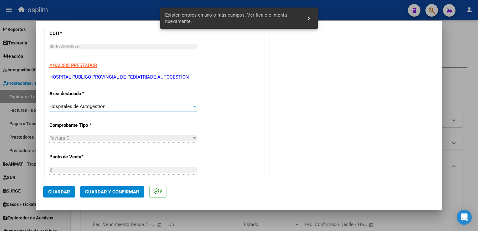
click at [96, 195] on span "Guardar y Confirmar" at bounding box center [112, 192] width 54 height 6
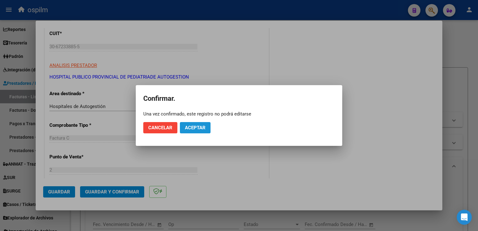
click at [193, 124] on button "Aceptar" at bounding box center [195, 127] width 31 height 11
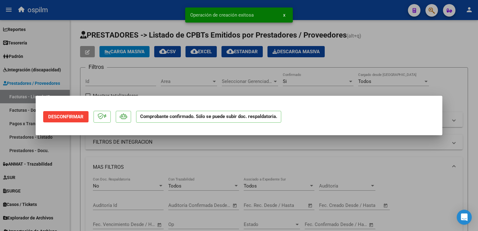
scroll to position [0, 0]
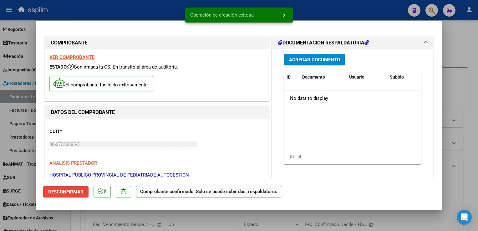
click at [452, 98] on div at bounding box center [239, 115] width 478 height 231
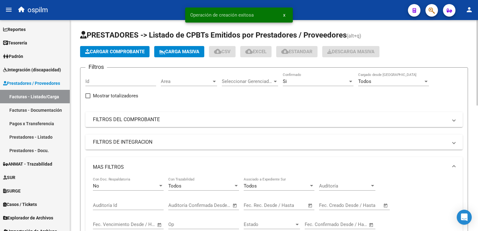
click at [117, 49] on span "Cargar Comprobante" at bounding box center [114, 52] width 59 height 6
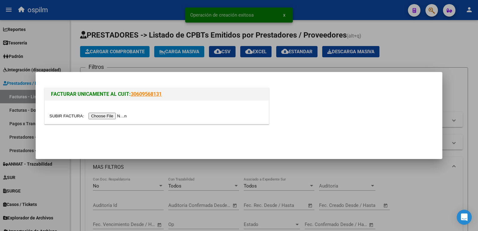
click at [102, 118] on input "file" at bounding box center [88, 116] width 79 height 7
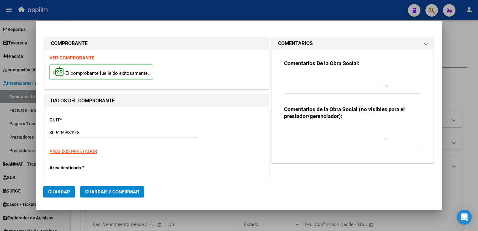
type input "11134"
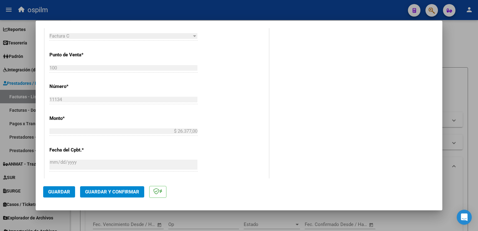
scroll to position [282, 0]
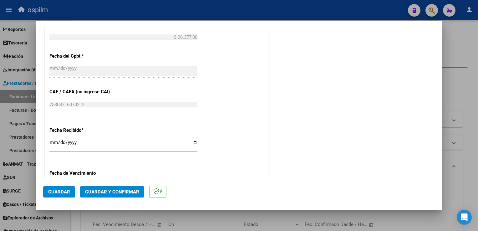
click at [53, 141] on input "[DATE]" at bounding box center [123, 145] width 148 height 10
click at [105, 191] on span "Guardar y Confirmar" at bounding box center [112, 192] width 54 height 6
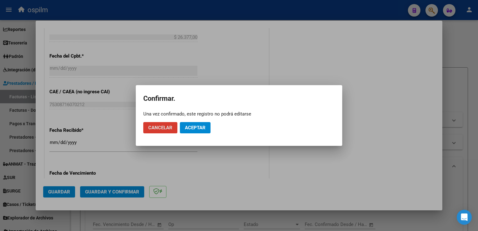
click at [204, 128] on span "Aceptar" at bounding box center [195, 128] width 21 height 6
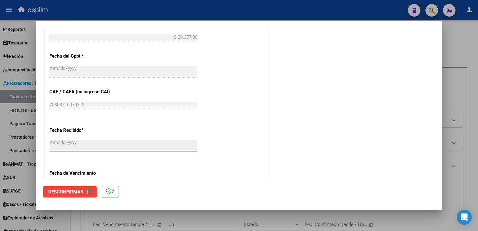
scroll to position [0, 0]
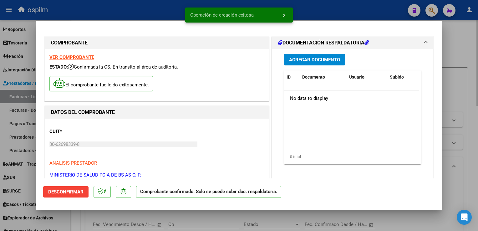
click at [469, 113] on div at bounding box center [239, 115] width 478 height 231
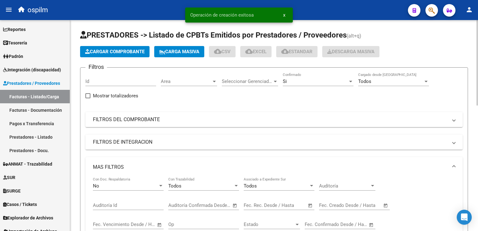
click at [129, 56] on button "Cargar Comprobante" at bounding box center [114, 51] width 69 height 11
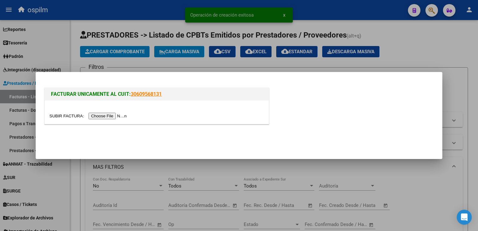
click at [102, 115] on input "file" at bounding box center [88, 116] width 79 height 7
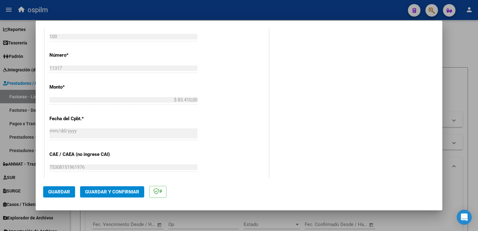
scroll to position [282, 0]
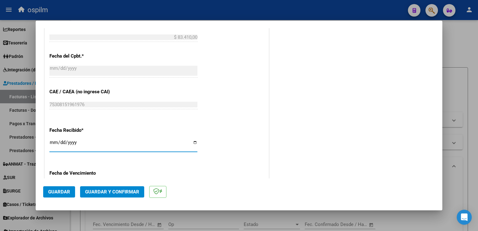
click at [54, 141] on input "[DATE]" at bounding box center [123, 145] width 148 height 10
click at [93, 188] on button "Guardar y Confirmar" at bounding box center [112, 191] width 64 height 11
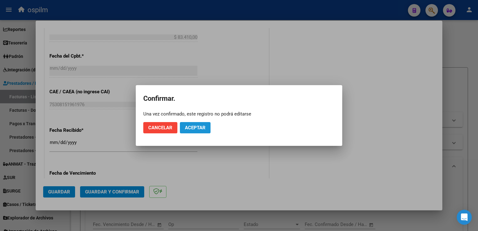
click at [193, 126] on span "Aceptar" at bounding box center [195, 128] width 21 height 6
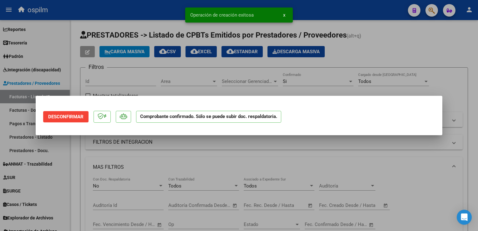
scroll to position [0, 0]
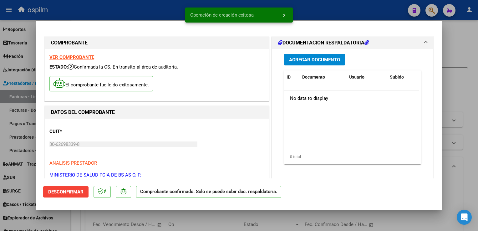
click at [467, 125] on div at bounding box center [239, 115] width 478 height 231
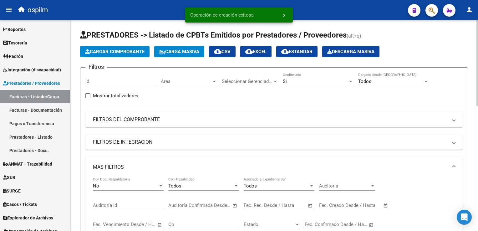
click at [99, 54] on span "Cargar Comprobante" at bounding box center [114, 52] width 59 height 6
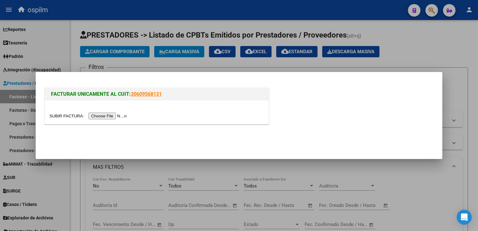
click at [94, 116] on input "file" at bounding box center [88, 116] width 79 height 7
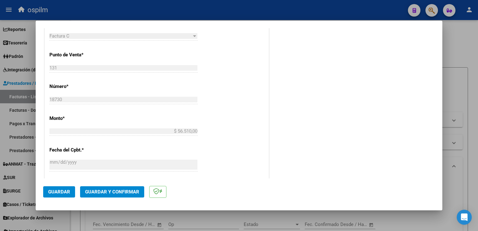
scroll to position [250, 0]
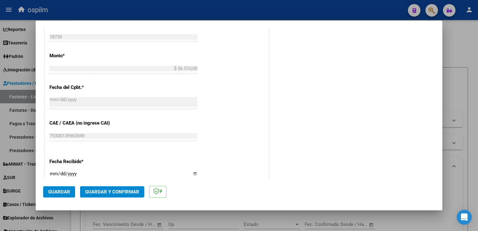
click at [50, 174] on input "[DATE]" at bounding box center [123, 176] width 148 height 10
click at [117, 192] on span "Guardar y Confirmar" at bounding box center [112, 192] width 54 height 6
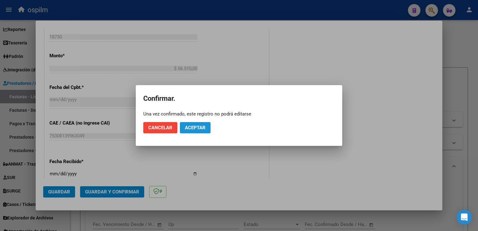
click at [199, 130] on span "Aceptar" at bounding box center [195, 128] width 21 height 6
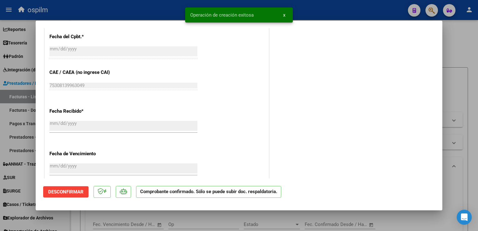
scroll to position [385, 0]
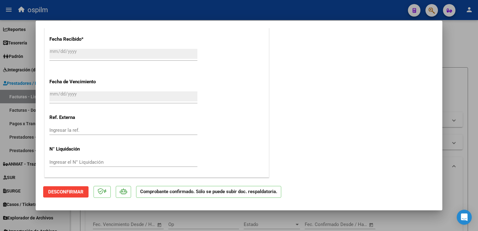
click at [474, 113] on div at bounding box center [239, 115] width 478 height 231
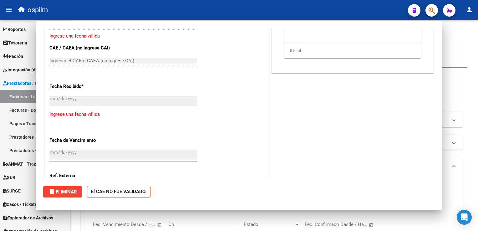
scroll to position [0, 0]
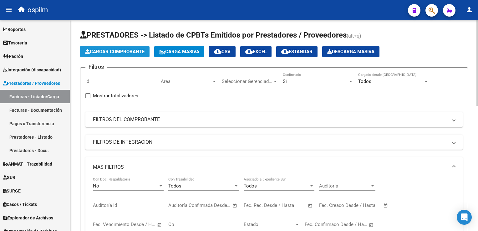
click at [121, 53] on span "Cargar Comprobante" at bounding box center [114, 52] width 59 height 6
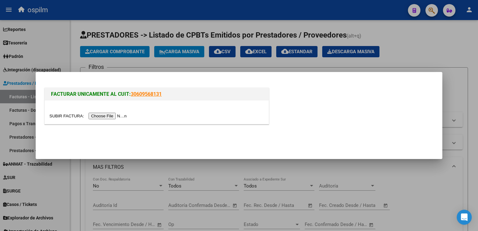
click at [93, 114] on input "file" at bounding box center [88, 116] width 79 height 7
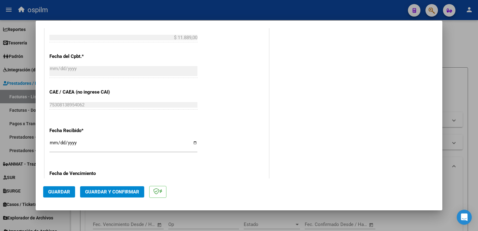
scroll to position [282, 0]
click at [54, 142] on input "[DATE]" at bounding box center [123, 145] width 148 height 10
click at [109, 193] on span "Guardar y Confirmar" at bounding box center [112, 192] width 54 height 6
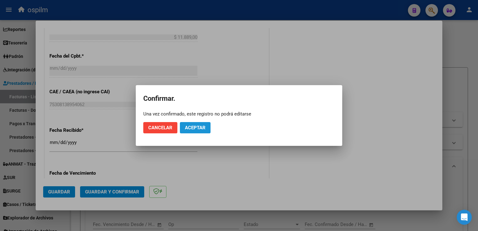
click at [193, 128] on span "Aceptar" at bounding box center [195, 128] width 21 height 6
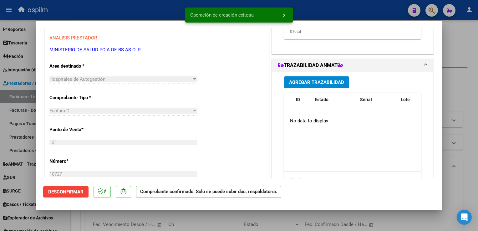
scroll to position [250, 0]
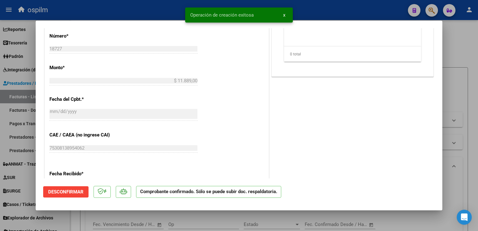
drag, startPoint x: 478, startPoint y: 131, endPoint x: 368, endPoint y: 115, distance: 111.2
click at [478, 131] on html "menu ospilm person Firma Express Reportes SUR Expedientes Internos Movimiento d…" at bounding box center [239, 115] width 478 height 231
drag, startPoint x: 455, startPoint y: 98, endPoint x: 251, endPoint y: 87, distance: 204.2
click at [455, 97] on div at bounding box center [239, 115] width 478 height 231
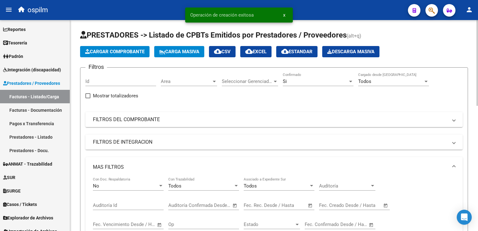
click at [115, 52] on span "Cargar Comprobante" at bounding box center [114, 52] width 59 height 6
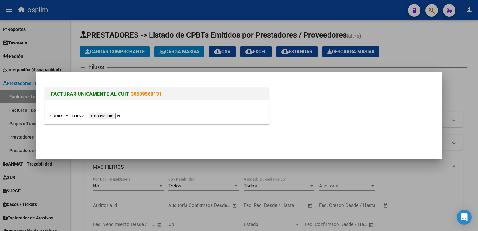
click at [90, 117] on input "file" at bounding box center [88, 116] width 79 height 7
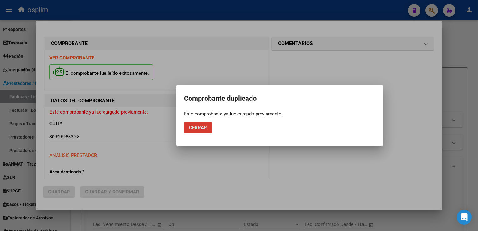
click at [184, 127] on button "Cerrar" at bounding box center [198, 127] width 28 height 11
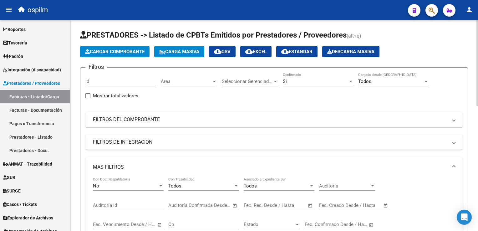
click at [464, 102] on form "Filtros Id Area Area Seleccionar Gerenciador Seleccionar Gerenciador Si Confirm…" at bounding box center [274, 190] width 388 height 246
click at [131, 49] on span "Cargar Comprobante" at bounding box center [114, 52] width 59 height 6
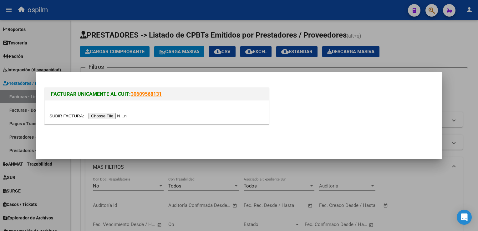
click at [96, 114] on input "file" at bounding box center [88, 116] width 79 height 7
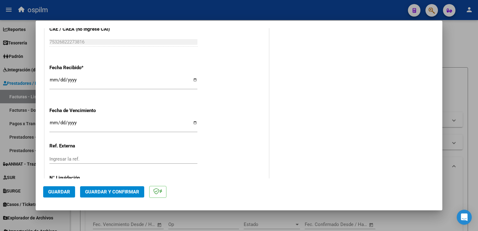
scroll to position [373, 0]
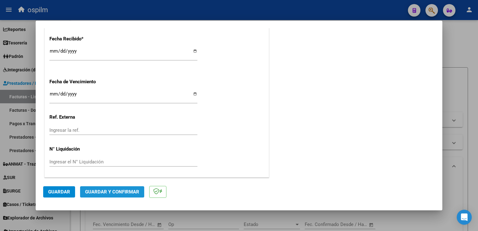
click at [116, 191] on span "Guardar y Confirmar" at bounding box center [112, 192] width 54 height 6
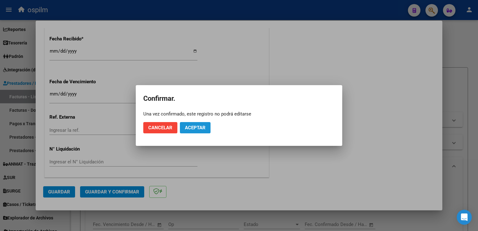
click at [195, 128] on span "Aceptar" at bounding box center [195, 128] width 21 height 6
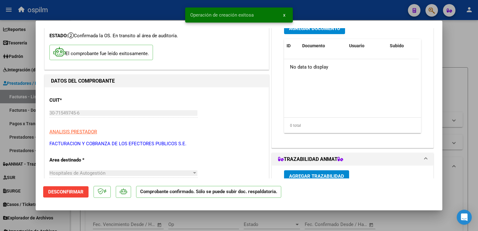
scroll to position [94, 0]
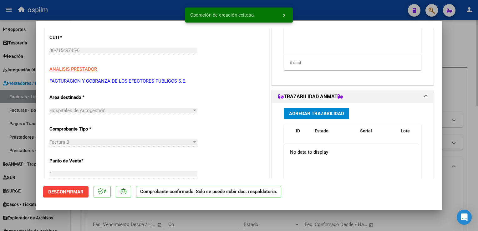
drag, startPoint x: 468, startPoint y: 94, endPoint x: 443, endPoint y: 107, distance: 28.4
click at [468, 94] on div at bounding box center [239, 115] width 478 height 231
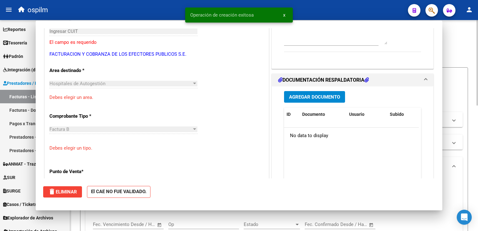
scroll to position [0, 0]
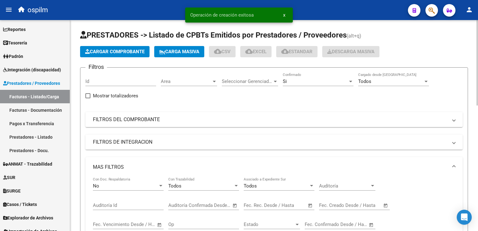
click at [107, 55] on button "Cargar Comprobante" at bounding box center [114, 51] width 69 height 11
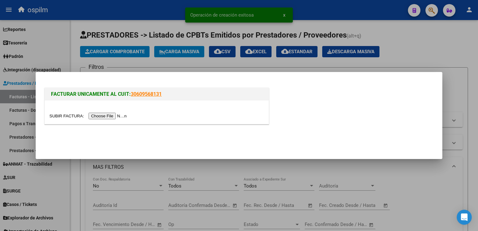
click at [102, 114] on input "file" at bounding box center [88, 116] width 79 height 7
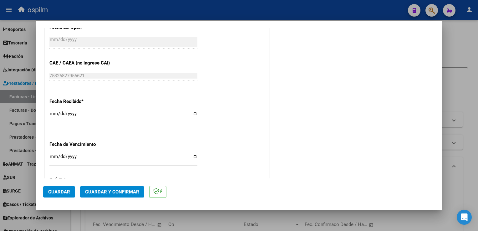
scroll to position [279, 0]
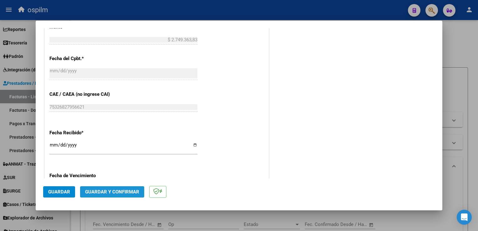
click at [115, 193] on span "Guardar y Confirmar" at bounding box center [112, 192] width 54 height 6
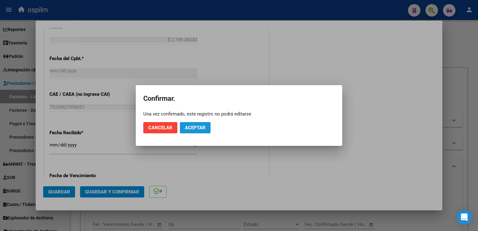
click at [201, 129] on span "Aceptar" at bounding box center [195, 128] width 21 height 6
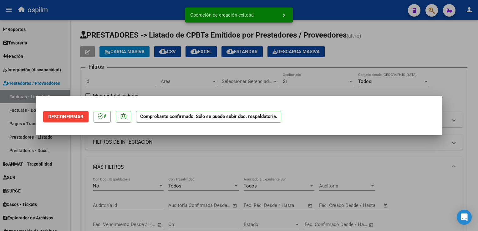
scroll to position [0, 0]
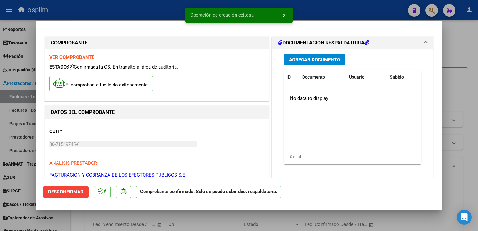
click at [465, 104] on div at bounding box center [239, 115] width 478 height 231
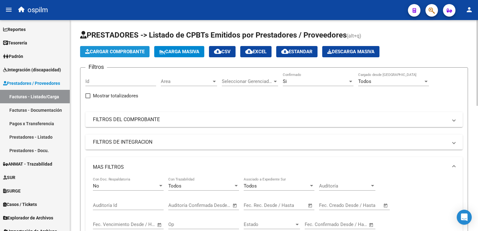
click at [123, 45] on app-list-header "PRESTADORES -> Listado de CPBTs Emitidos por Prestadores / Proveedores (alt+q) …" at bounding box center [274, 171] width 388 height 283
click at [120, 50] on span "Cargar Comprobante" at bounding box center [114, 52] width 59 height 6
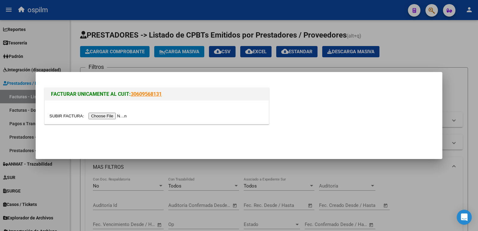
click at [116, 117] on input "file" at bounding box center [88, 116] width 79 height 7
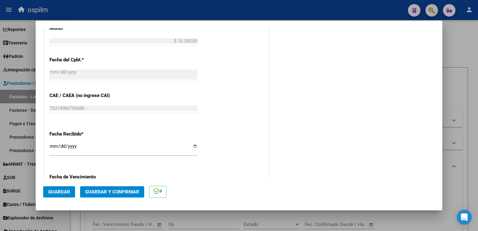
scroll to position [282, 0]
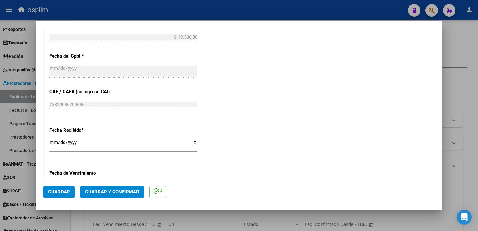
click at [49, 144] on input "[DATE]" at bounding box center [123, 145] width 148 height 10
click at [99, 190] on span "Guardar y Confirmar" at bounding box center [112, 192] width 54 height 6
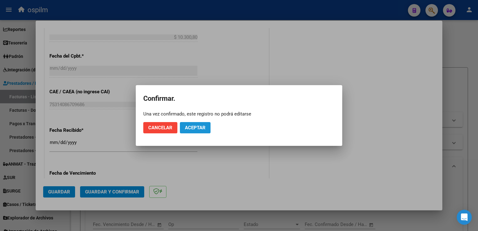
click at [199, 130] on span "Aceptar" at bounding box center [195, 128] width 21 height 6
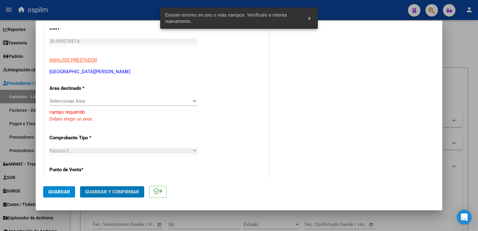
scroll to position [86, 0]
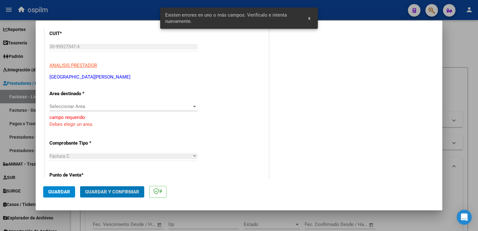
click at [160, 107] on span "Seleccionar Area" at bounding box center [120, 107] width 142 height 6
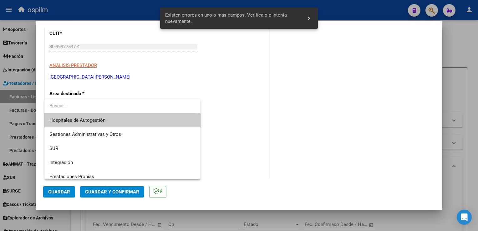
click at [136, 120] on span "Hospitales de Autogestión" at bounding box center [122, 120] width 146 height 14
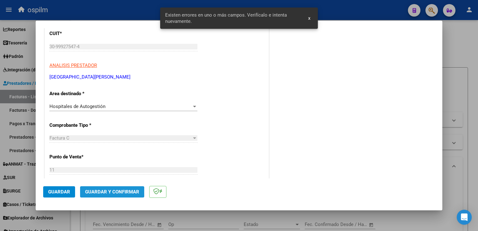
click at [99, 192] on span "Guardar y Confirmar" at bounding box center [112, 192] width 54 height 6
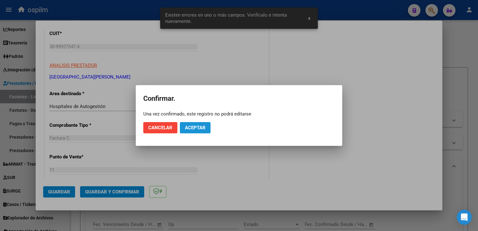
click at [194, 127] on span "Aceptar" at bounding box center [195, 128] width 21 height 6
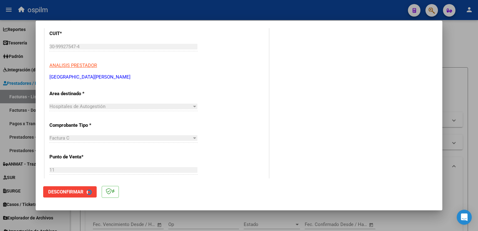
scroll to position [0, 0]
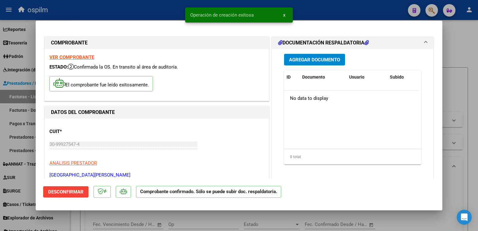
click at [477, 86] on div at bounding box center [239, 115] width 478 height 231
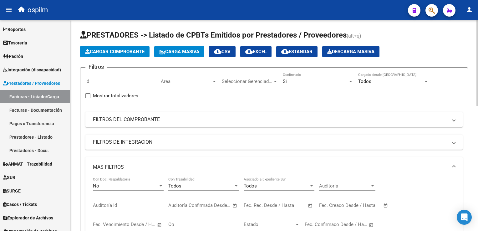
click at [449, 49] on div "Cargar Comprobante Carga Masiva cloud_download CSV cloud_download EXCEL cloud_d…" at bounding box center [274, 51] width 388 height 11
click at [101, 47] on button "Cargar Comprobante" at bounding box center [114, 51] width 69 height 11
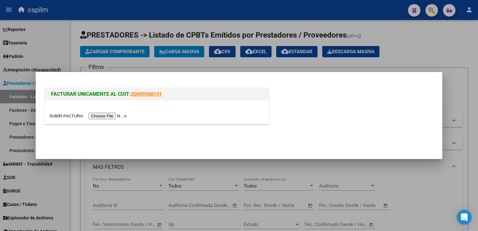
click at [106, 118] on input "file" at bounding box center [88, 116] width 79 height 7
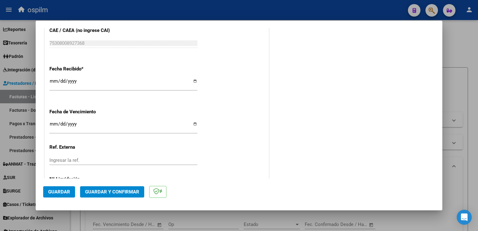
scroll to position [344, 0]
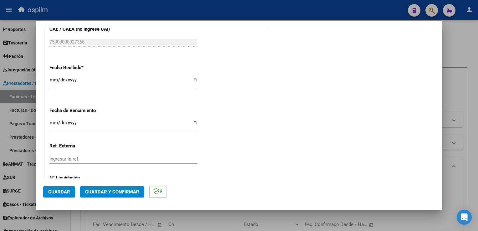
click at [104, 192] on span "Guardar y Confirmar" at bounding box center [112, 192] width 54 height 6
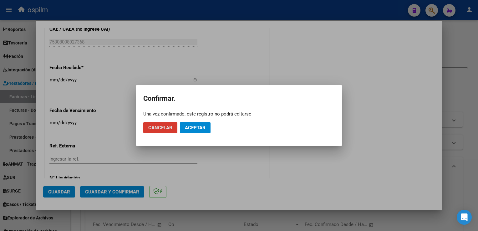
click at [202, 131] on button "Aceptar" at bounding box center [195, 127] width 31 height 11
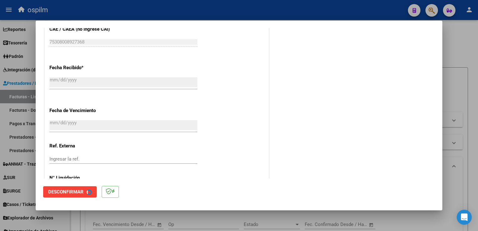
scroll to position [0, 0]
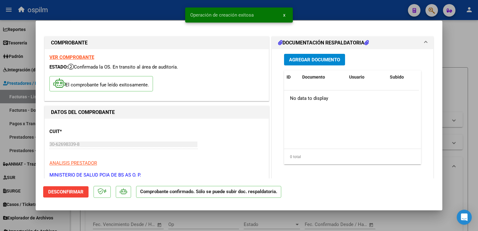
click at [458, 94] on div at bounding box center [239, 115] width 478 height 231
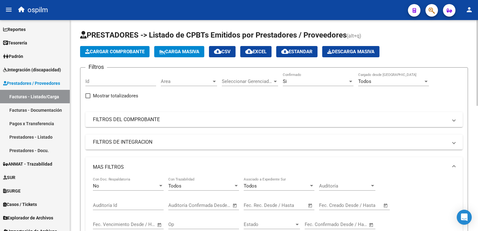
click at [104, 49] on span "Cargar Comprobante" at bounding box center [114, 52] width 59 height 6
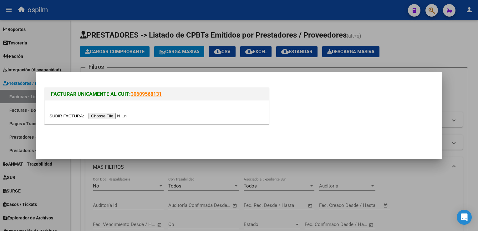
click at [105, 117] on input "file" at bounding box center [88, 116] width 79 height 7
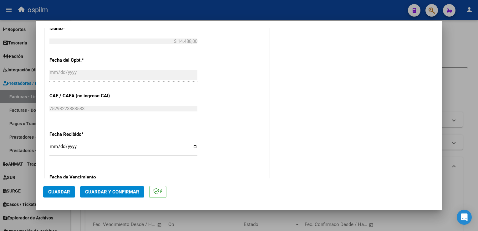
scroll to position [282, 0]
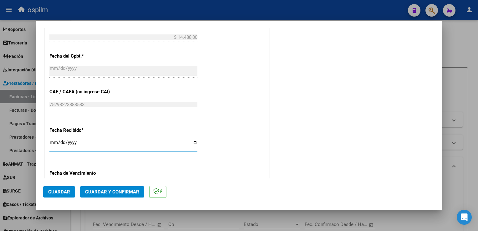
click at [55, 142] on input "[DATE]" at bounding box center [123, 145] width 148 height 10
click at [124, 194] on span "Guardar y Confirmar" at bounding box center [112, 192] width 54 height 6
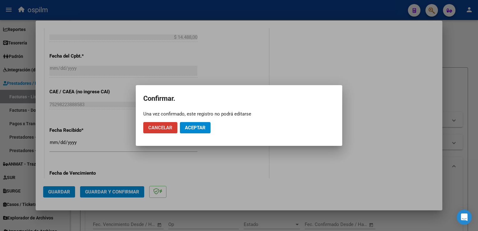
click at [206, 126] on button "Aceptar" at bounding box center [195, 127] width 31 height 11
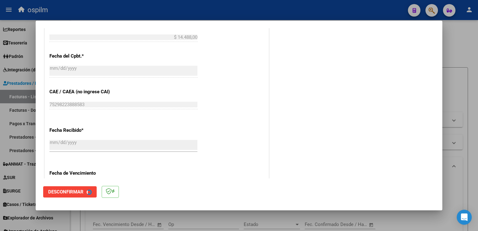
scroll to position [0, 0]
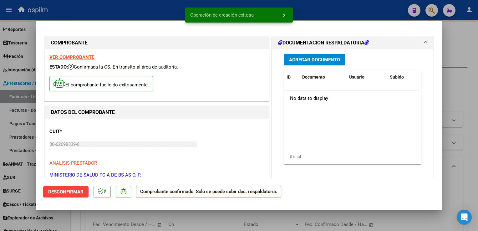
click at [467, 56] on div at bounding box center [239, 115] width 478 height 231
